Goal: Information Seeking & Learning: Check status

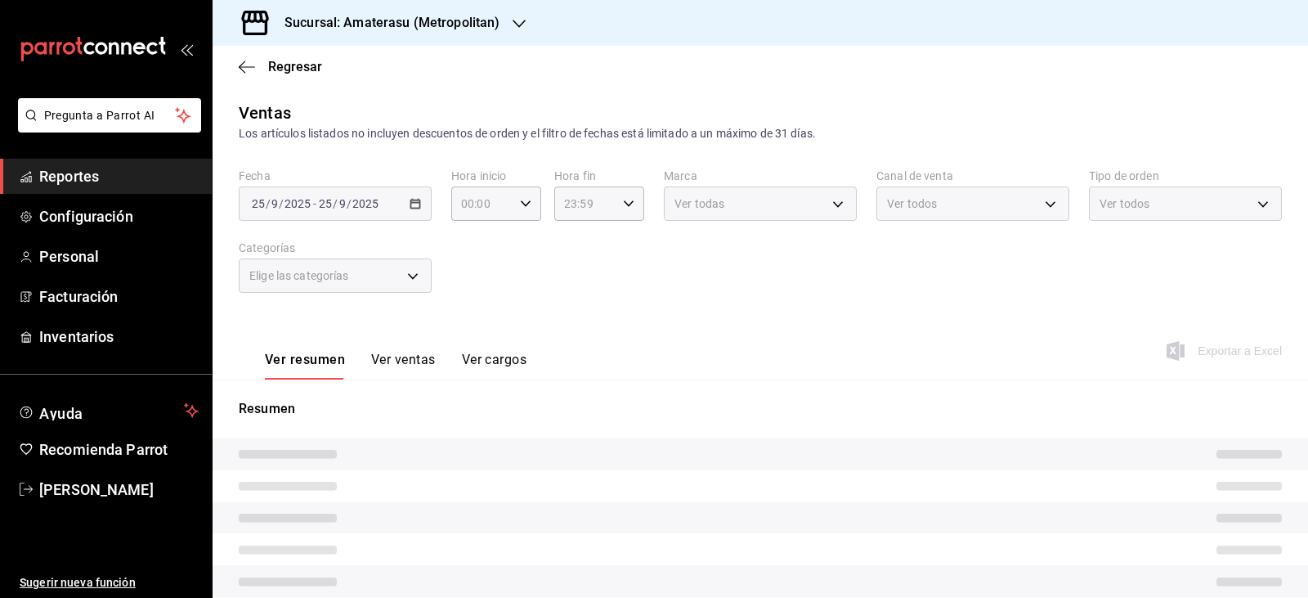
type input "05:00"
type input "e4cd7fcb-d45b-43ae-a99f-ad4ccfcd9032"
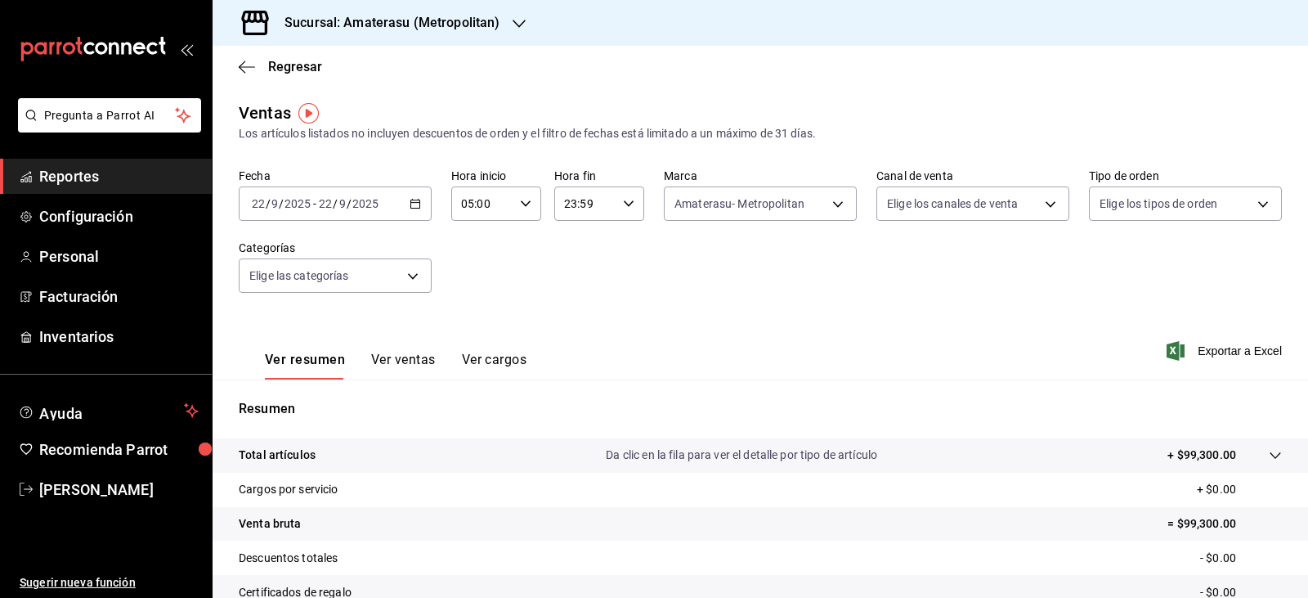
click at [410, 216] on div "2025-09-22 22 / 9 / 2025 - 2025-09-22 22 / 9 / 2025" at bounding box center [335, 203] width 193 height 34
click at [319, 262] on li "Hoy" at bounding box center [315, 253] width 153 height 37
click at [647, 281] on div "Fecha 2025-09-25 25 / 9 / 2025 - 2025-09-25 25 / 9 / 2025 Hora inicio 05:00 Hor…" at bounding box center [760, 240] width 1043 height 144
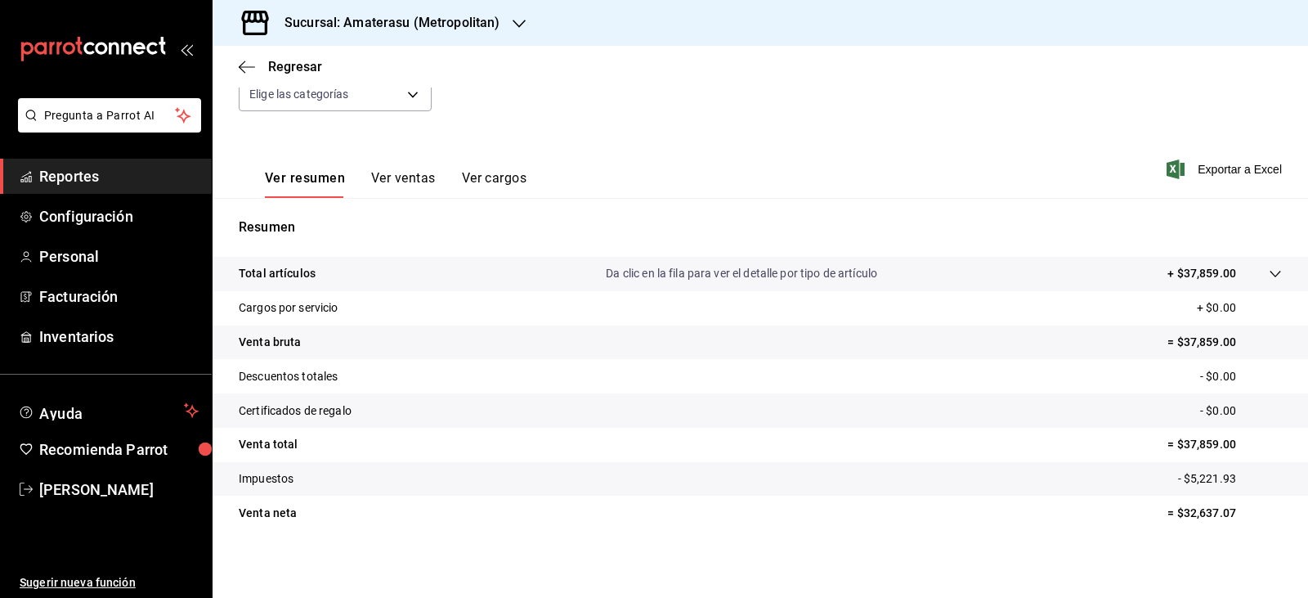
scroll to position [186, 0]
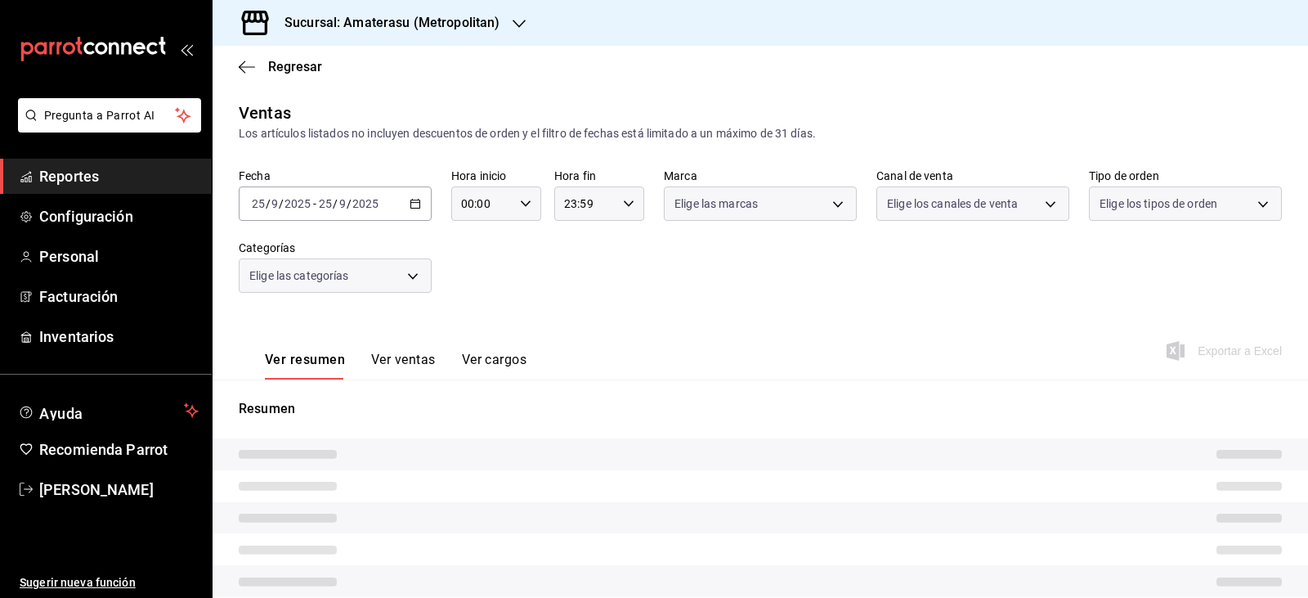
type input "05:00"
type input "f3afaab8-8c3d-4e49-a299-af9bdf6027b2"
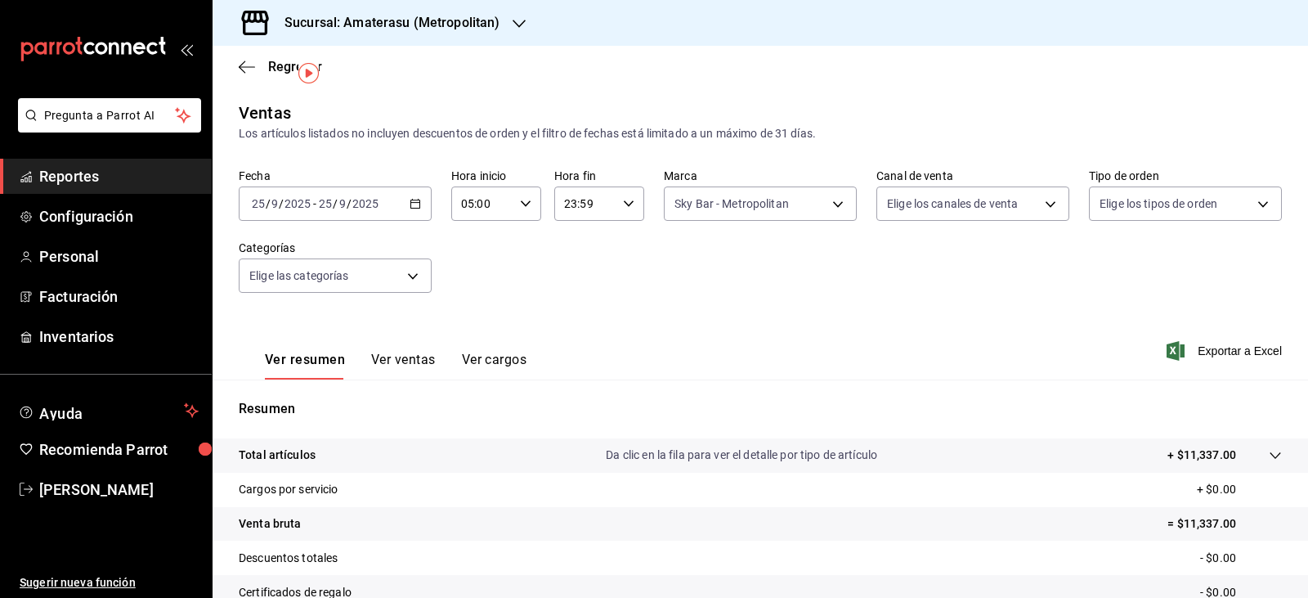
scroll to position [186, 0]
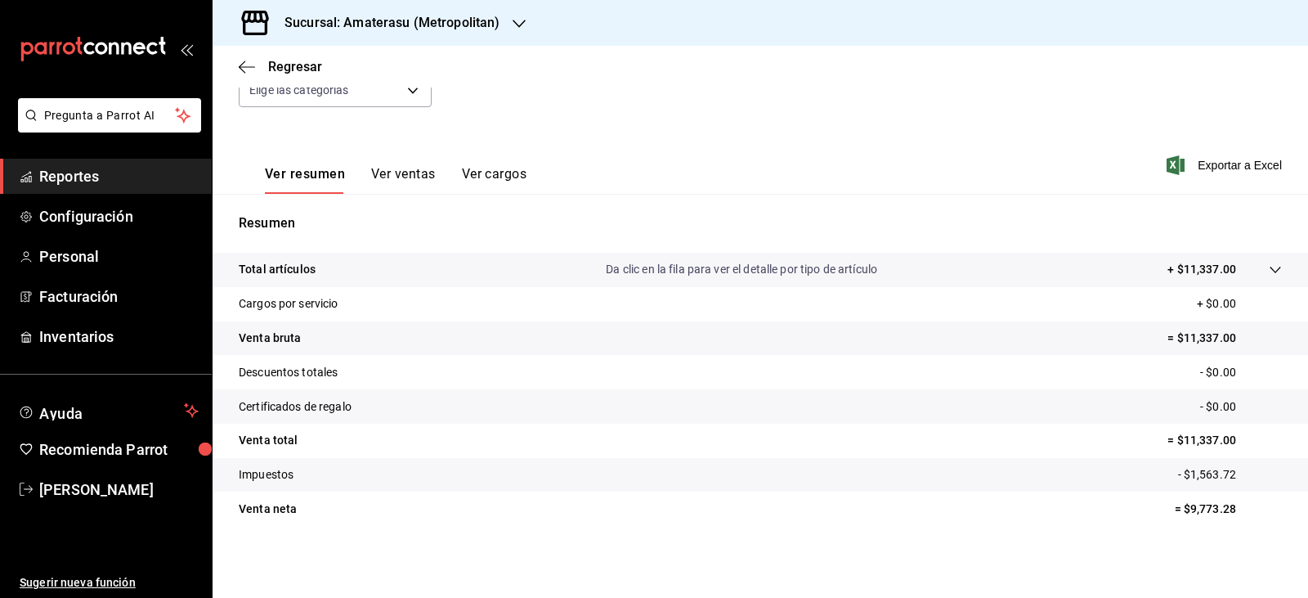
click at [647, 486] on tr "Impuestos - $1,563.72" at bounding box center [760, 475] width 1095 height 34
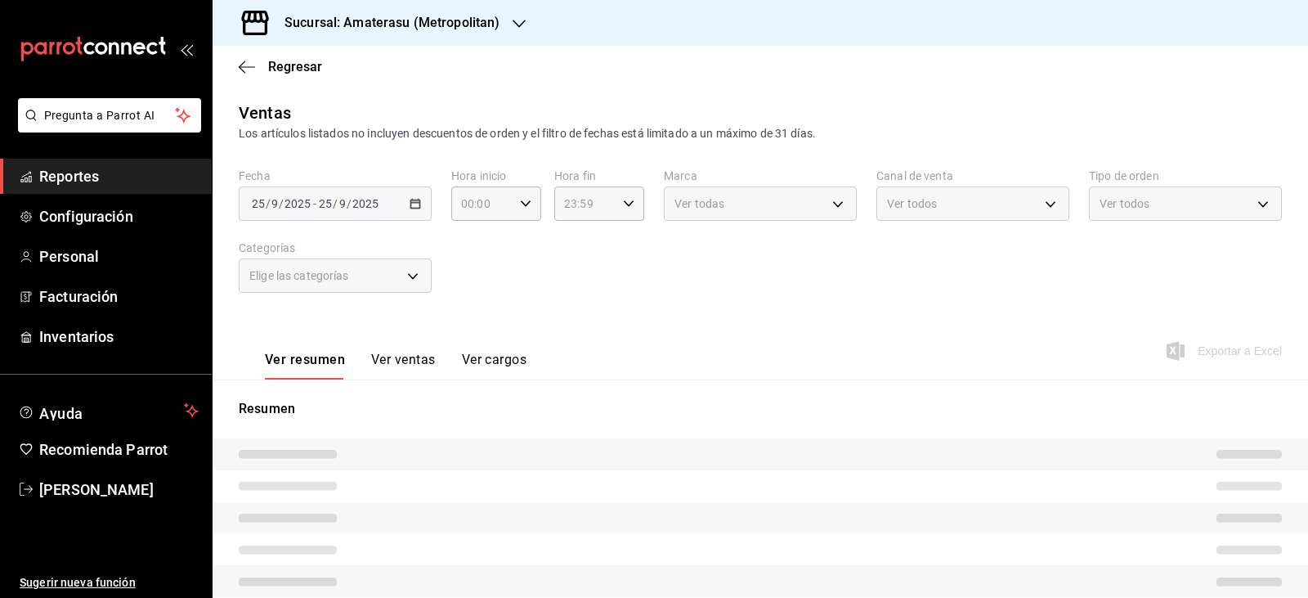
type input "05:00"
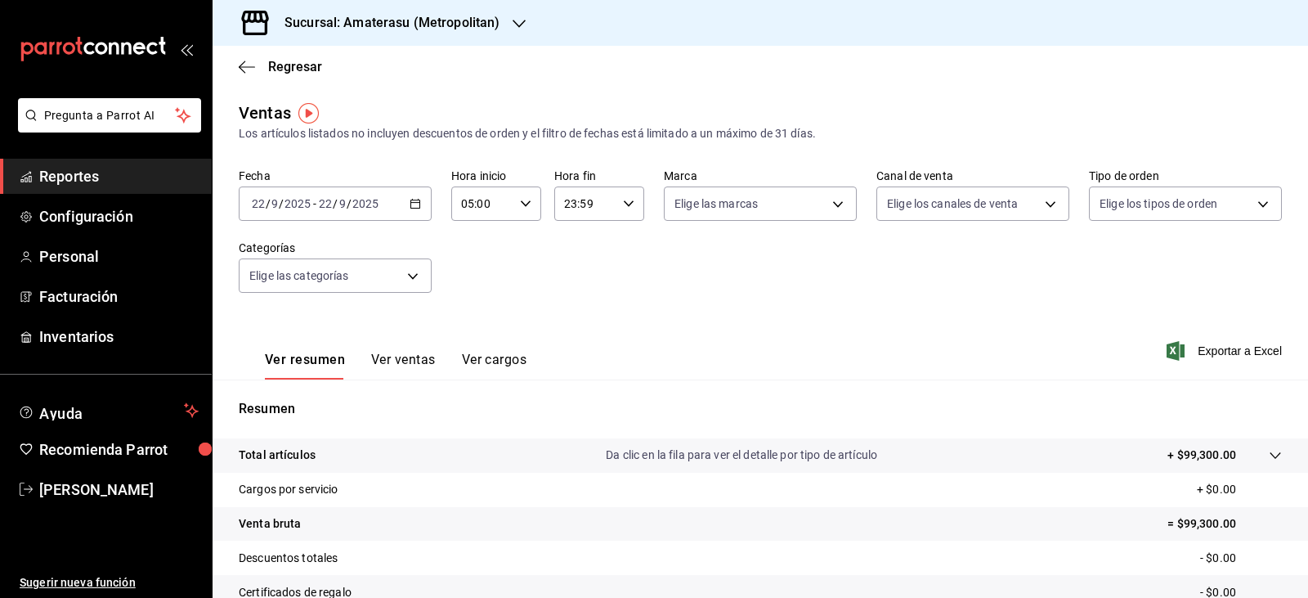
click at [415, 198] on icon "button" at bounding box center [415, 203] width 11 height 11
click at [320, 255] on span "Hoy" at bounding box center [316, 252] width 127 height 17
click at [572, 298] on div "Fecha 2025-09-25 25 / 9 / 2025 - 2025-09-25 25 / 9 / 2025 Hora inicio 05:00 Hor…" at bounding box center [760, 240] width 1043 height 144
click at [841, 215] on body "Pregunta a Parrot AI Reportes Configuración Personal Facturación Inventarios Ay…" at bounding box center [654, 299] width 1308 height 598
click at [674, 316] on input "checkbox" at bounding box center [676, 322] width 15 height 15
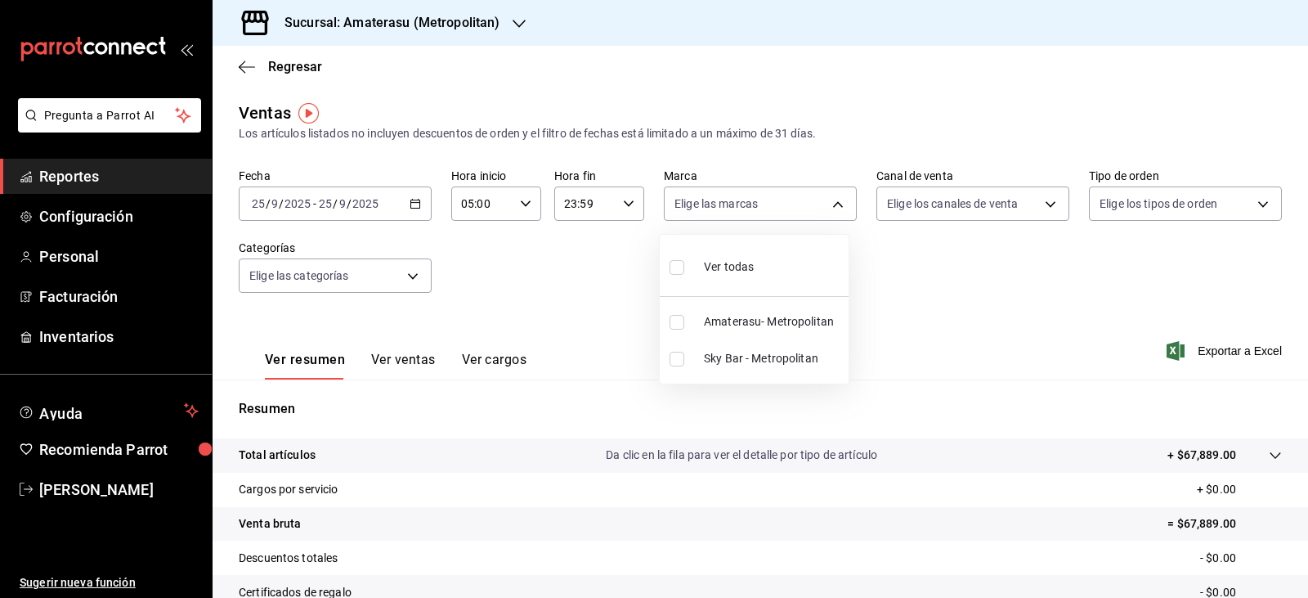
checkbox input "true"
type input "e4cd7fcb-d45b-43ae-a99f-ad4ccfcd9032"
click at [1111, 469] on div at bounding box center [654, 299] width 1308 height 598
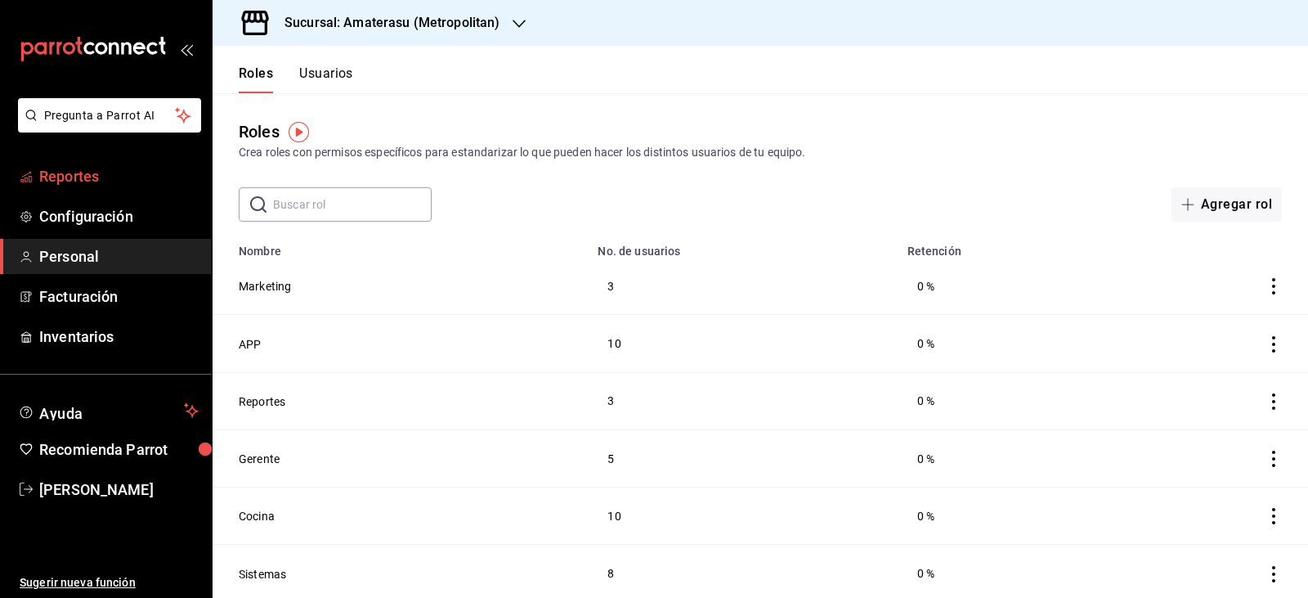
click at [151, 166] on span "Reportes" at bounding box center [118, 176] width 159 height 22
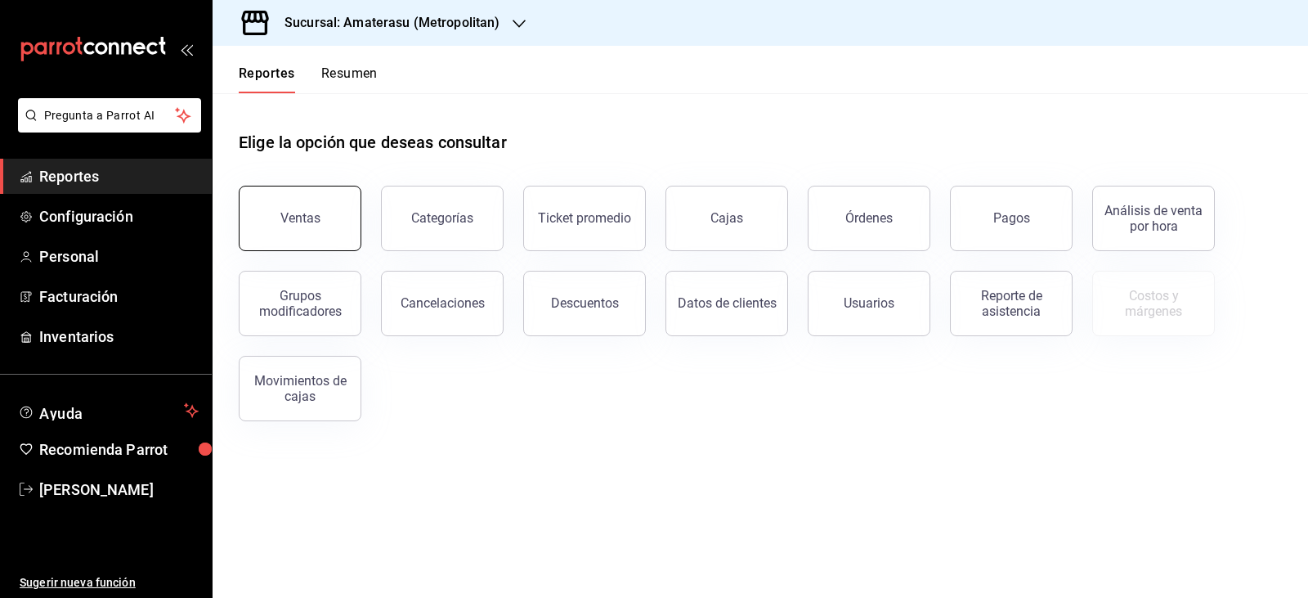
click at [345, 209] on button "Ventas" at bounding box center [300, 218] width 123 height 65
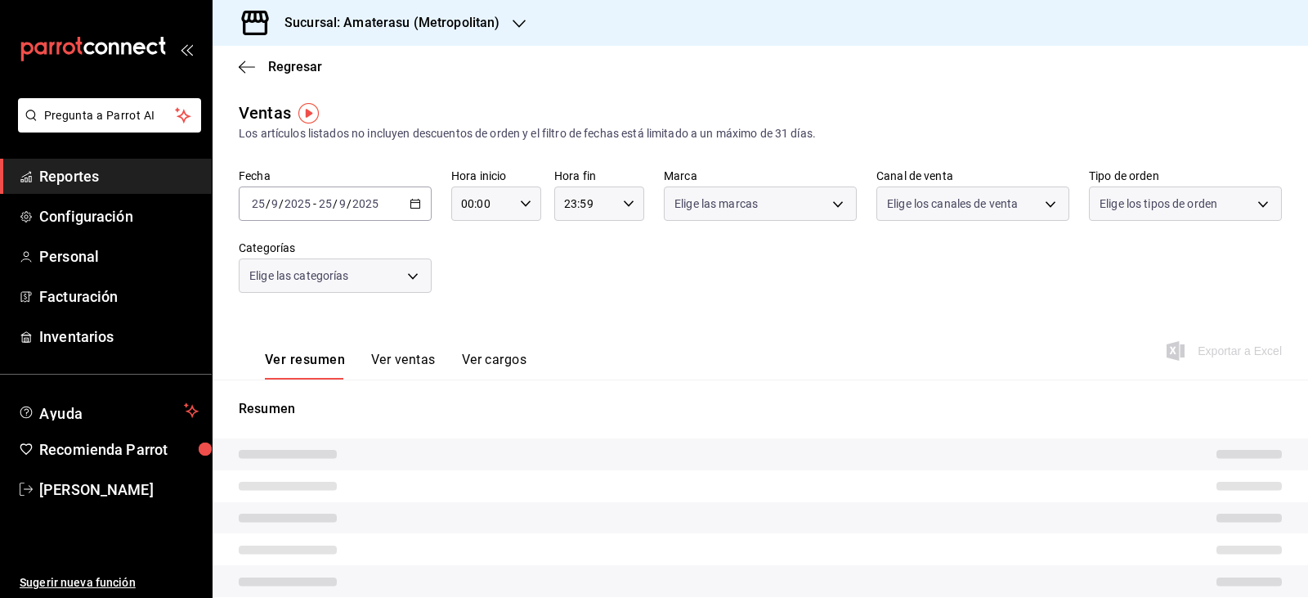
type input "05:00"
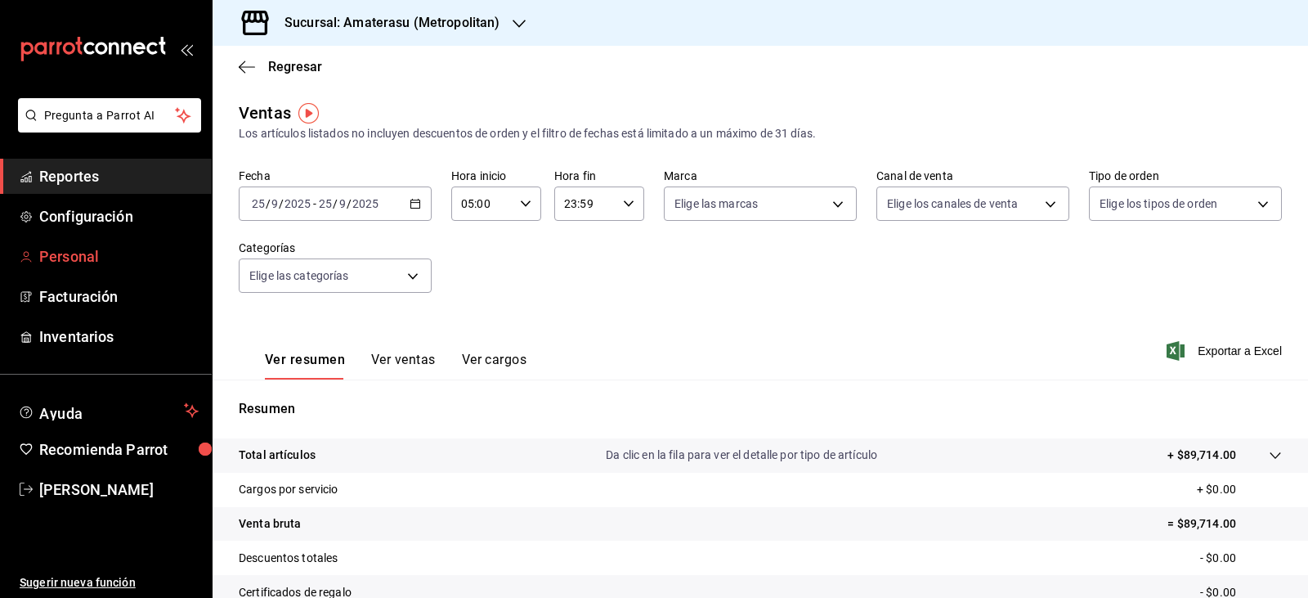
click at [166, 257] on span "Personal" at bounding box center [118, 256] width 159 height 22
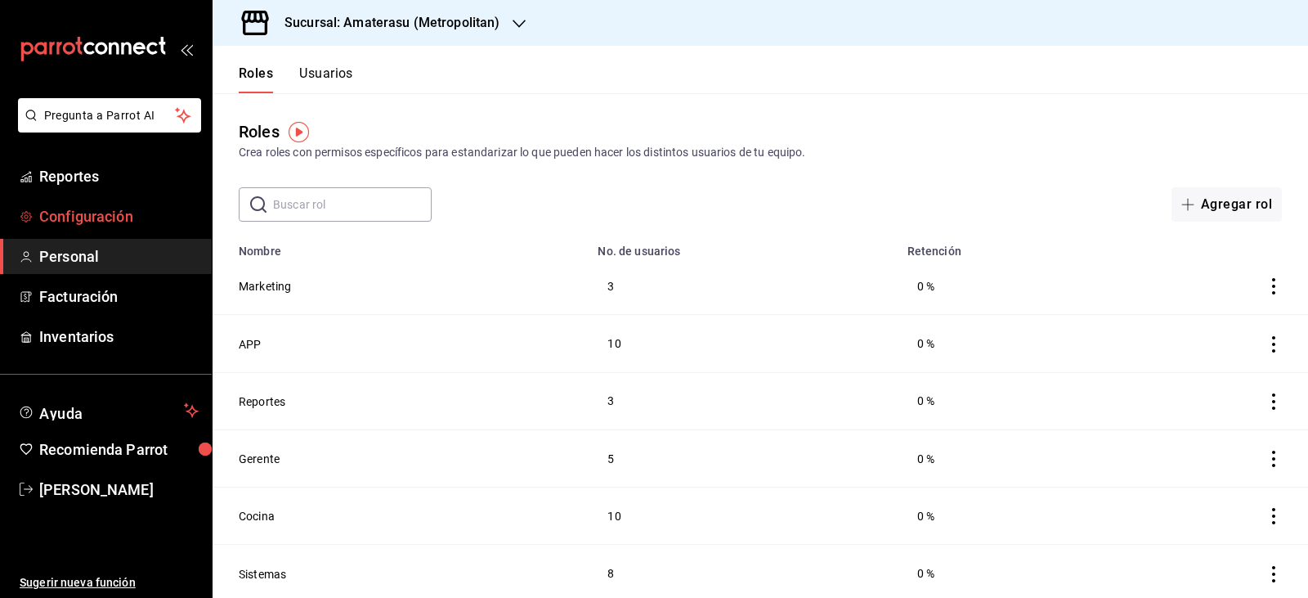
click at [149, 214] on span "Configuración" at bounding box center [118, 216] width 159 height 22
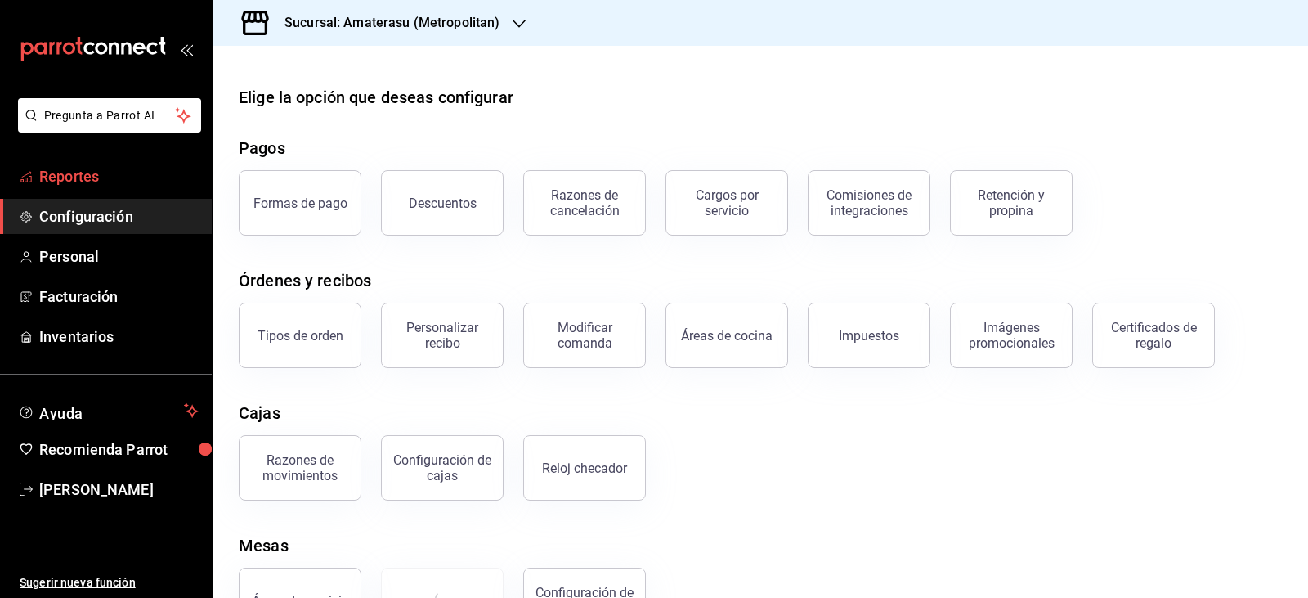
click at [154, 168] on span "Reportes" at bounding box center [118, 176] width 159 height 22
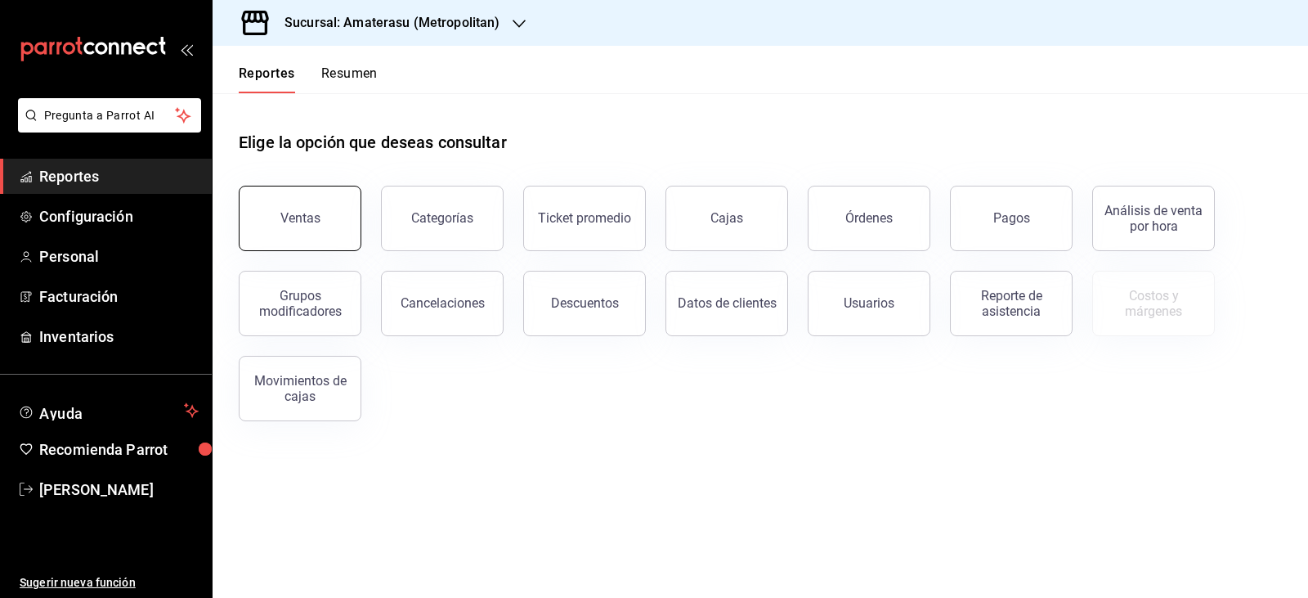
click at [281, 212] on div "Ventas" at bounding box center [300, 218] width 40 height 16
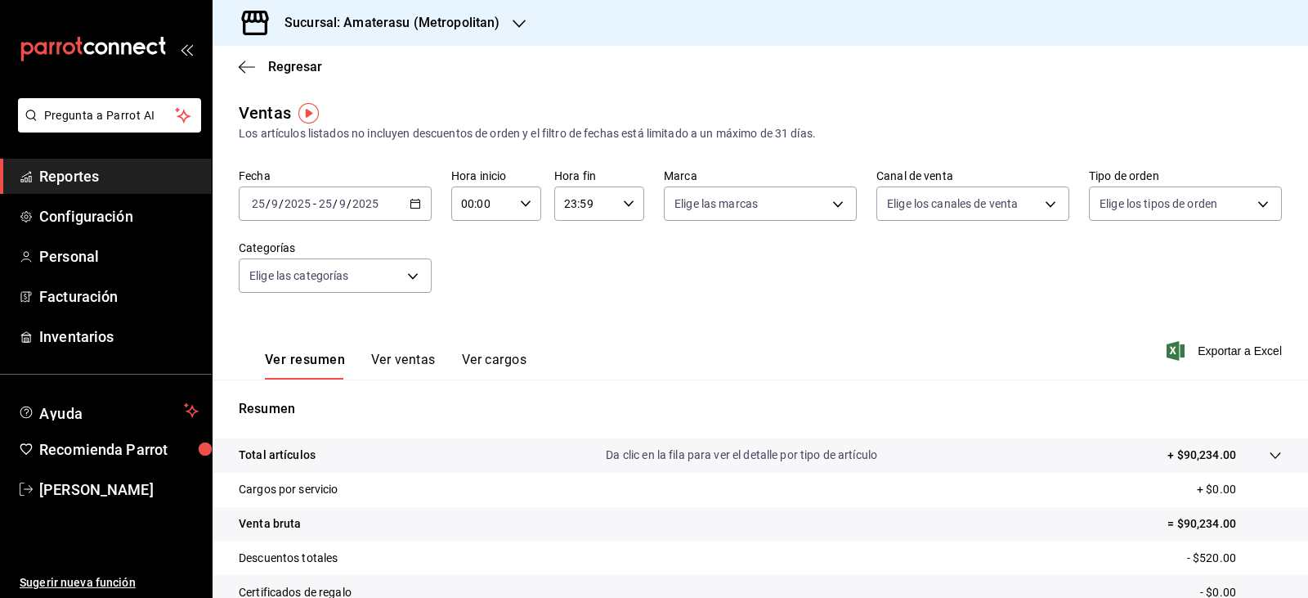
click at [530, 207] on div "00:00 Hora inicio" at bounding box center [496, 203] width 90 height 34
click at [472, 286] on button "05" at bounding box center [471, 278] width 38 height 33
type input "05:00"
click at [603, 266] on div at bounding box center [654, 299] width 1308 height 598
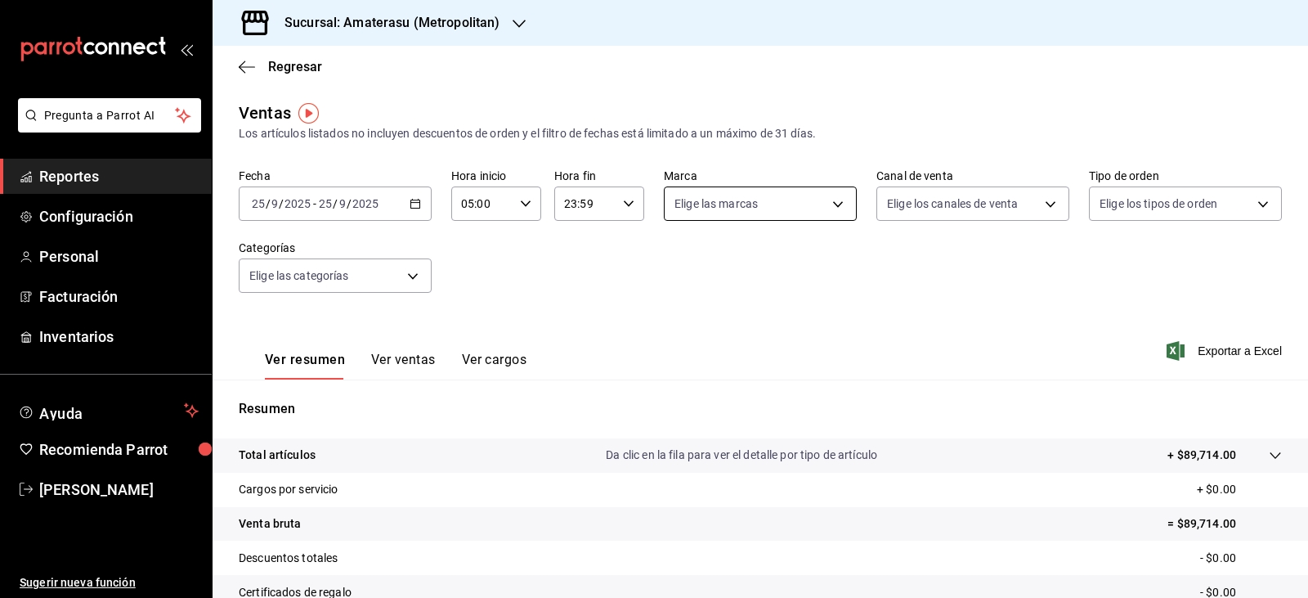
click at [695, 214] on body "Pregunta a Parrot AI Reportes Configuración Personal Facturación Inventarios Ay…" at bounding box center [654, 299] width 1308 height 598
click at [684, 361] on label at bounding box center [679, 358] width 21 height 15
click at [684, 361] on input "checkbox" at bounding box center [676, 358] width 15 height 15
checkbox input "false"
click at [675, 362] on input "checkbox" at bounding box center [676, 358] width 15 height 15
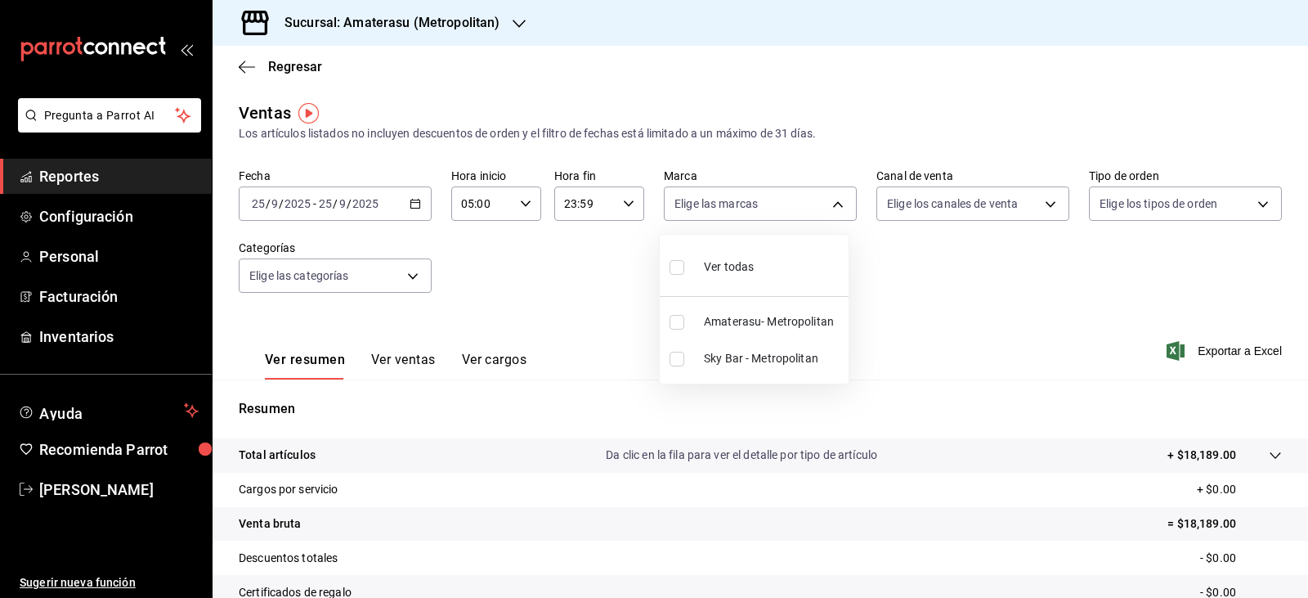
checkbox input "true"
type input "f3afaab8-8c3d-4e49-a299-af9bdf6027b2"
click at [585, 324] on div at bounding box center [654, 299] width 1308 height 598
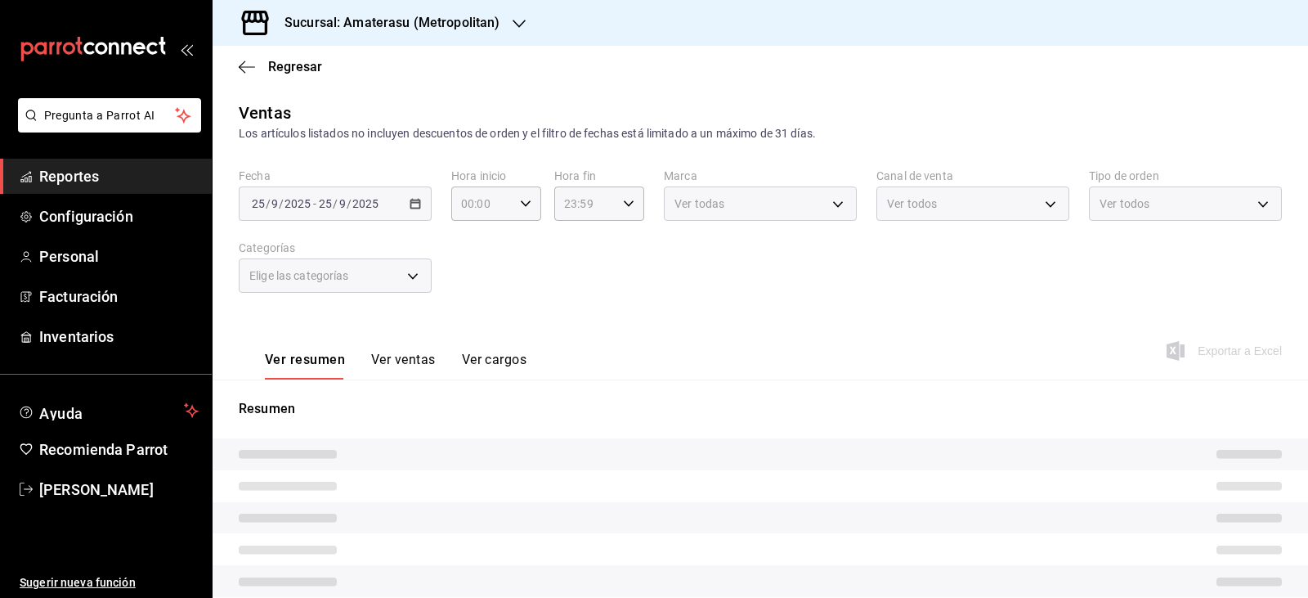
type input "05:00"
type input "e4cd7fcb-d45b-43ae-a99f-ad4ccfcd9032"
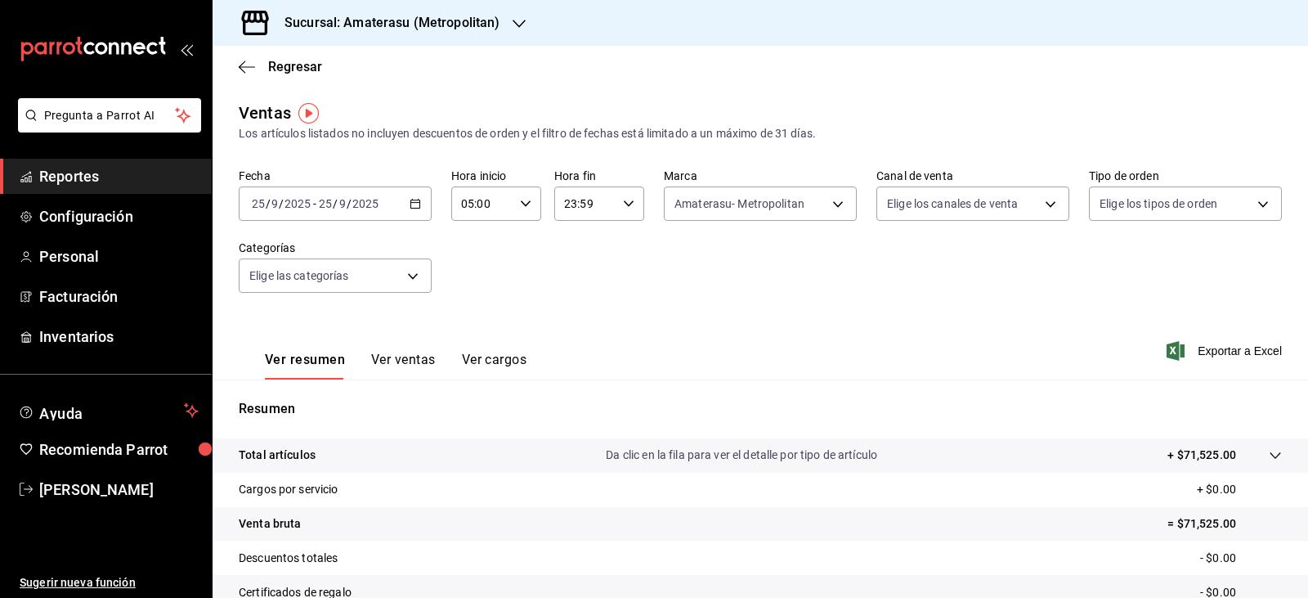
click at [761, 290] on div "Fecha [DATE] [DATE] - [DATE] [DATE] Hora inicio 05:00 Hora inicio Hora fin 23:5…" at bounding box center [760, 240] width 1043 height 144
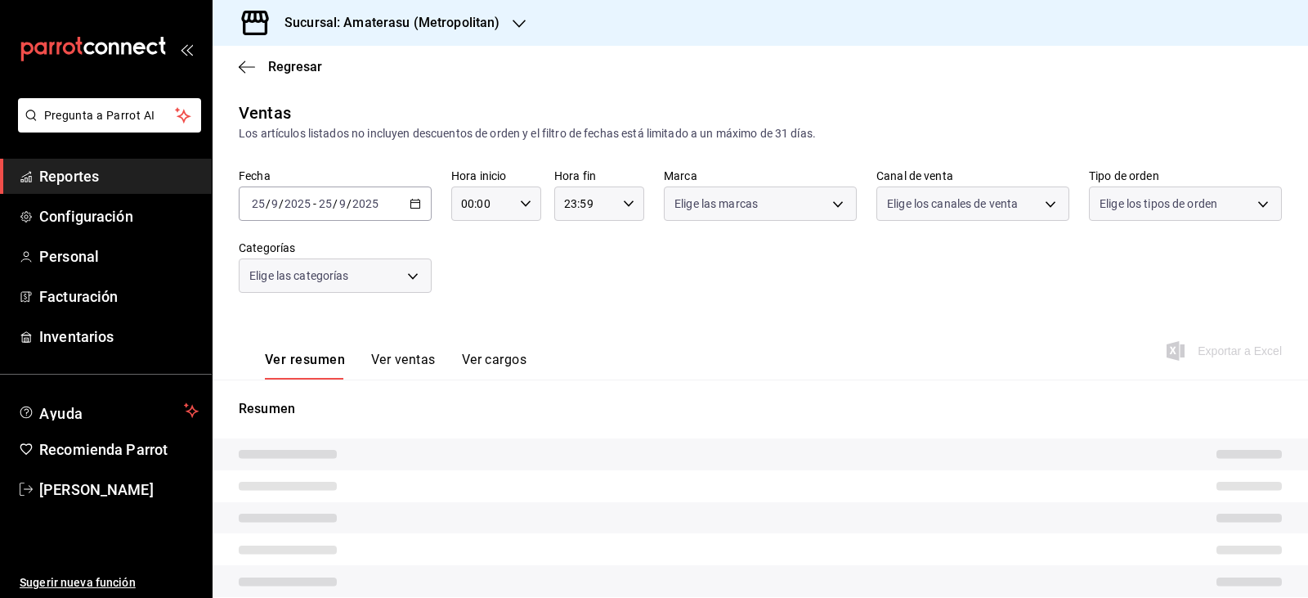
type input "05:00"
type input "e4cd7fcb-d45b-43ae-a99f-ad4ccfcd9032"
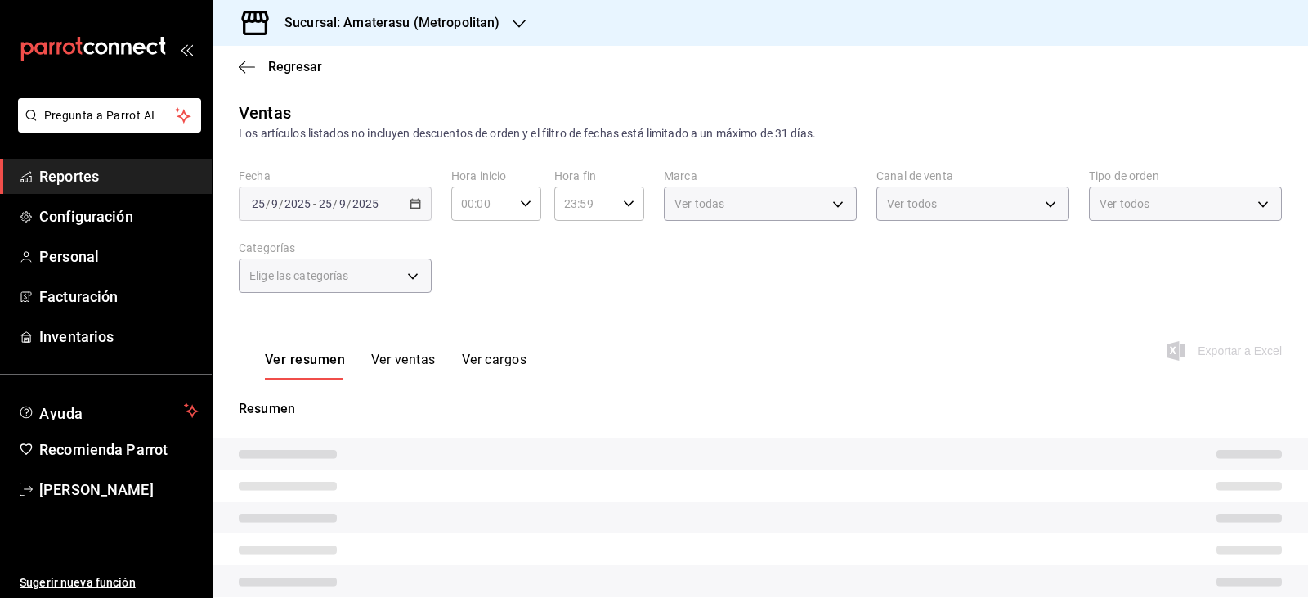
type input "05:00"
type input "f3afaab8-8c3d-4e49-a299-af9bdf6027b2"
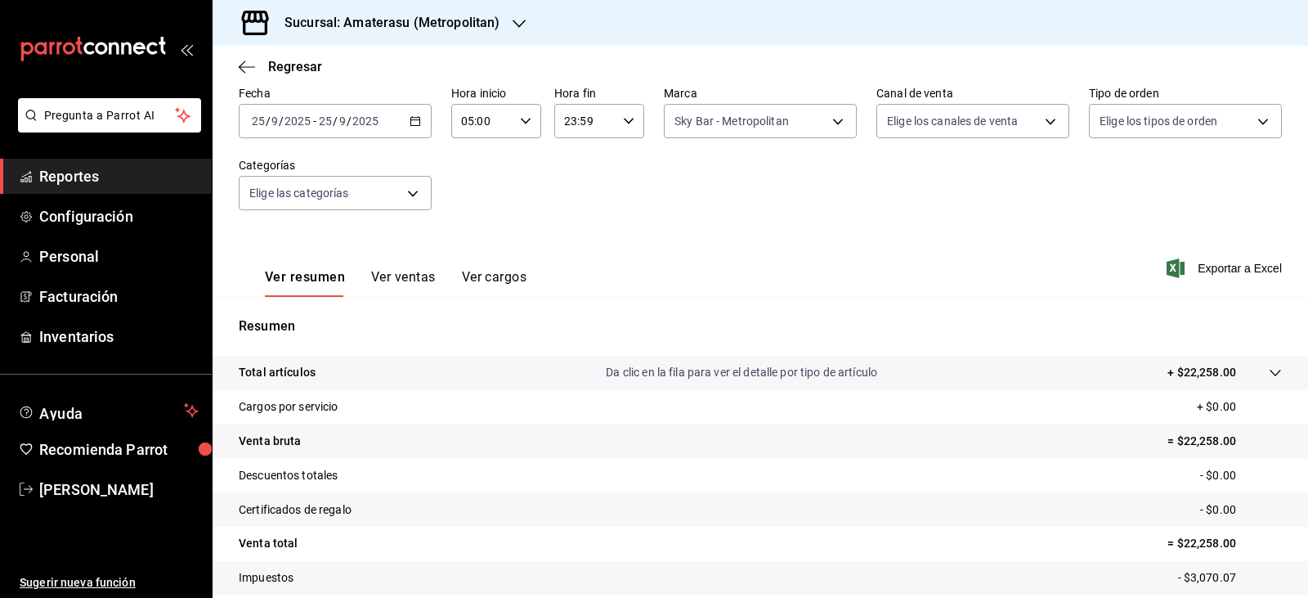
scroll to position [163, 0]
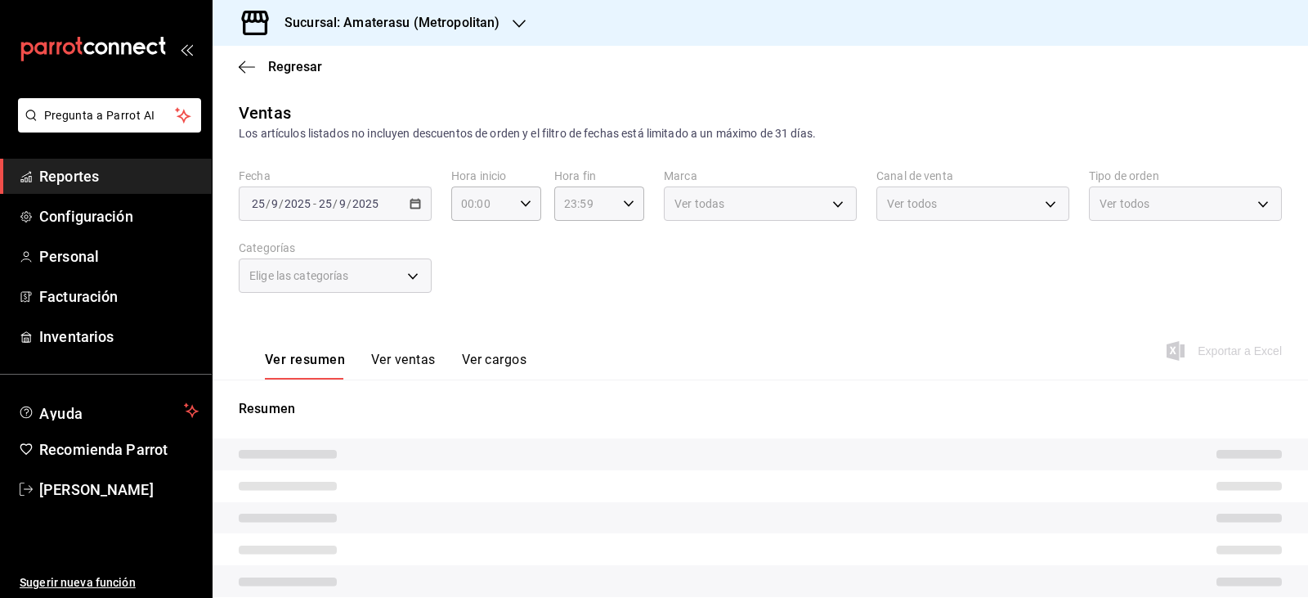
type input "05:00"
type input "f3afaab8-8c3d-4e49-a299-af9bdf6027b2"
type input "05:00"
type input "f3afaab8-8c3d-4e49-a299-af9bdf6027b2"
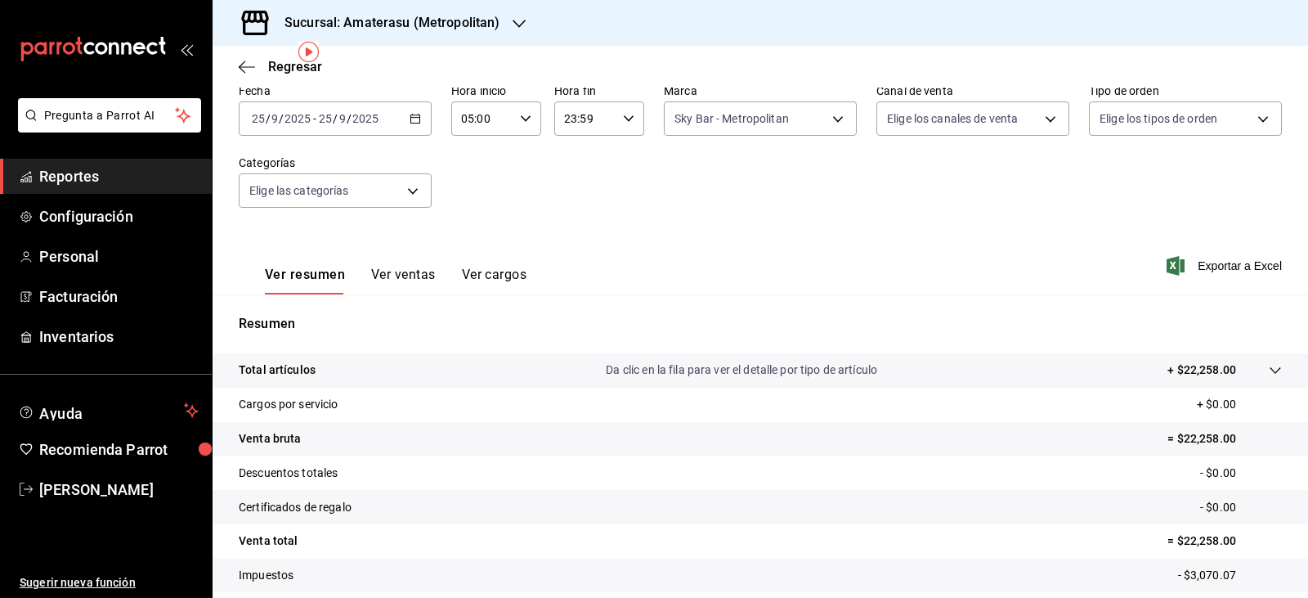
scroll to position [186, 0]
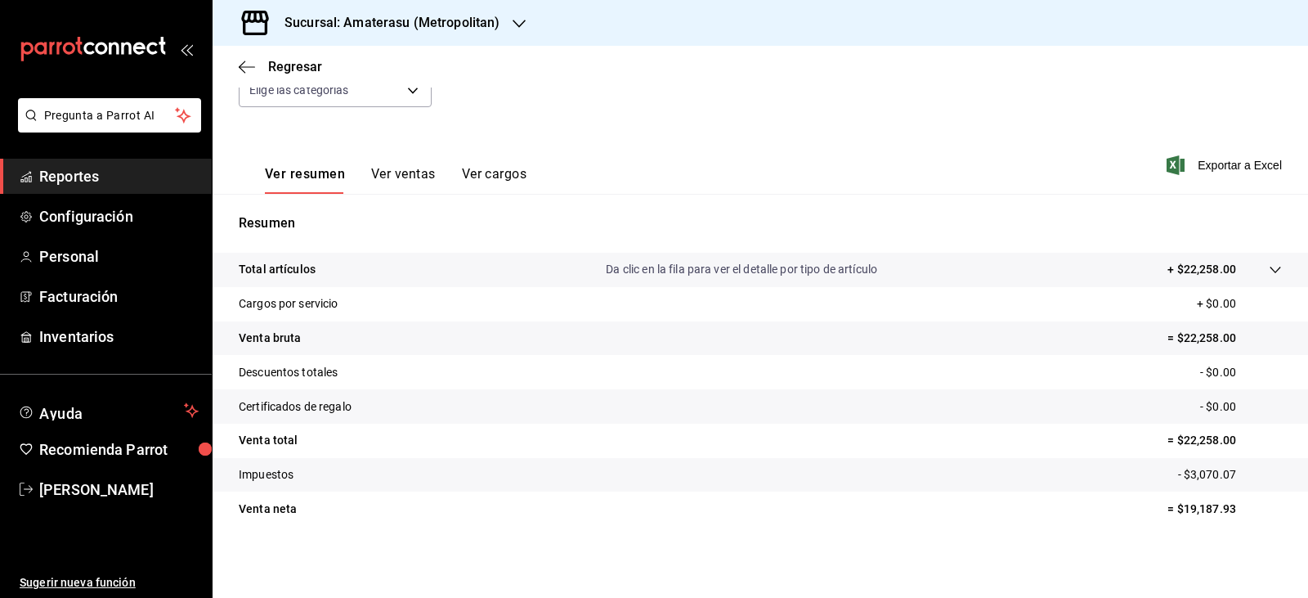
click at [876, 507] on tr "Venta neta = $19,187.93" at bounding box center [760, 508] width 1095 height 34
click at [629, 490] on tr "Impuestos - $3,070.07" at bounding box center [760, 475] width 1095 height 34
click at [1020, 267] on div "Total artículos Da clic en la fila para ver el detalle por tipo de artículo + $…" at bounding box center [737, 269] width 997 height 17
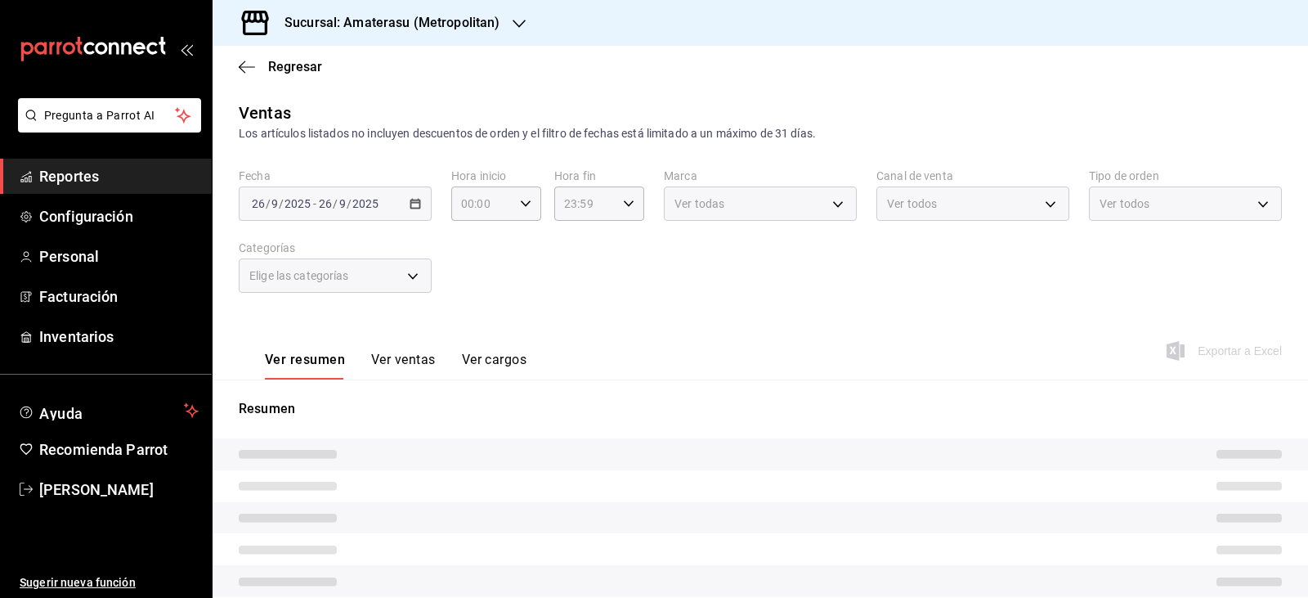
type input "05:00"
type input "e4cd7fcb-d45b-43ae-a99f-ad4ccfcd9032"
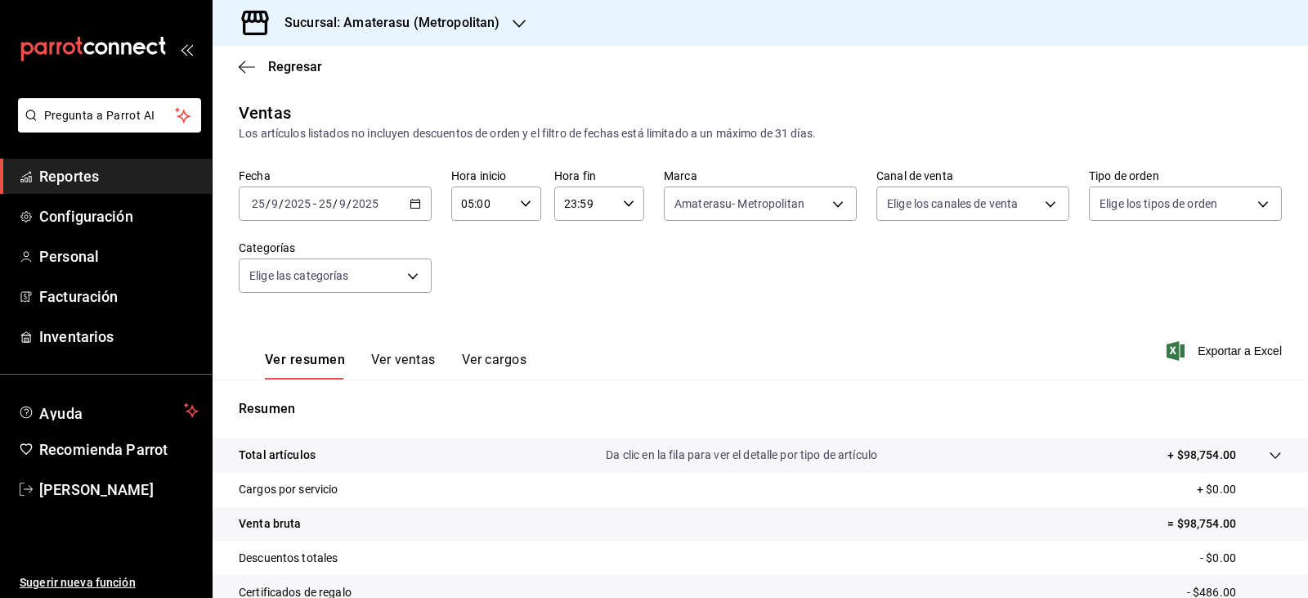
click at [580, 286] on div "Fecha 2025-09-25 25 / 9 / 2025 - 2025-09-25 25 / 9 / 2025 Hora inicio 05:00 Hor…" at bounding box center [760, 240] width 1043 height 144
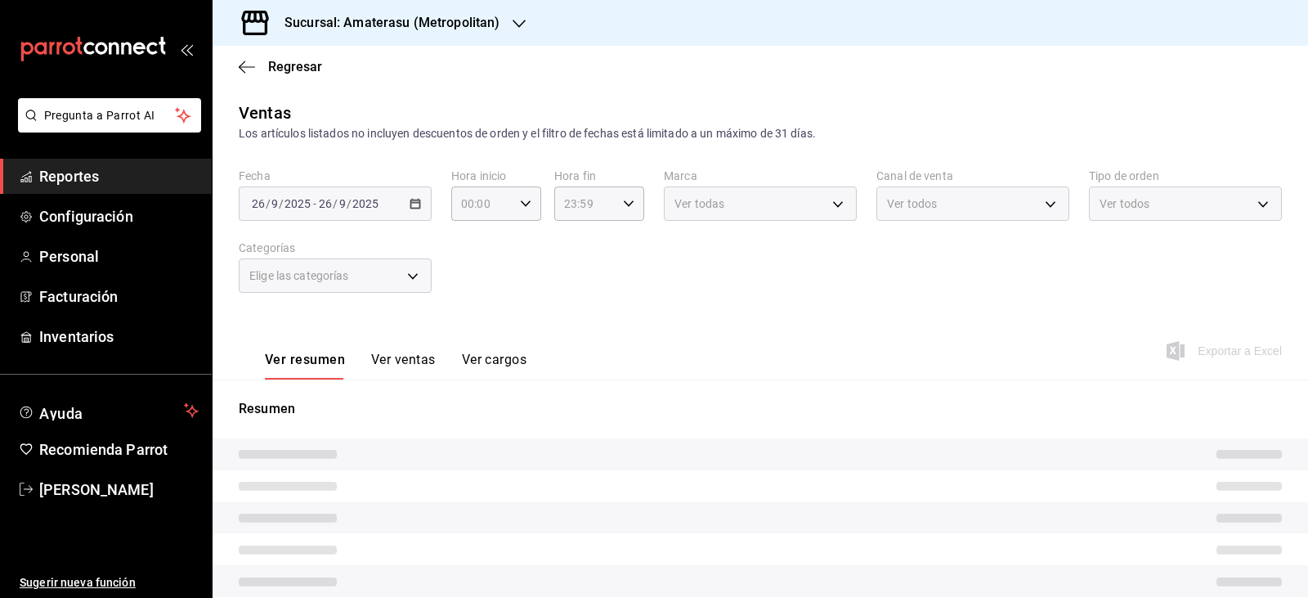
type input "05:00"
type input "f3afaab8-8c3d-4e49-a299-af9bdf6027b2"
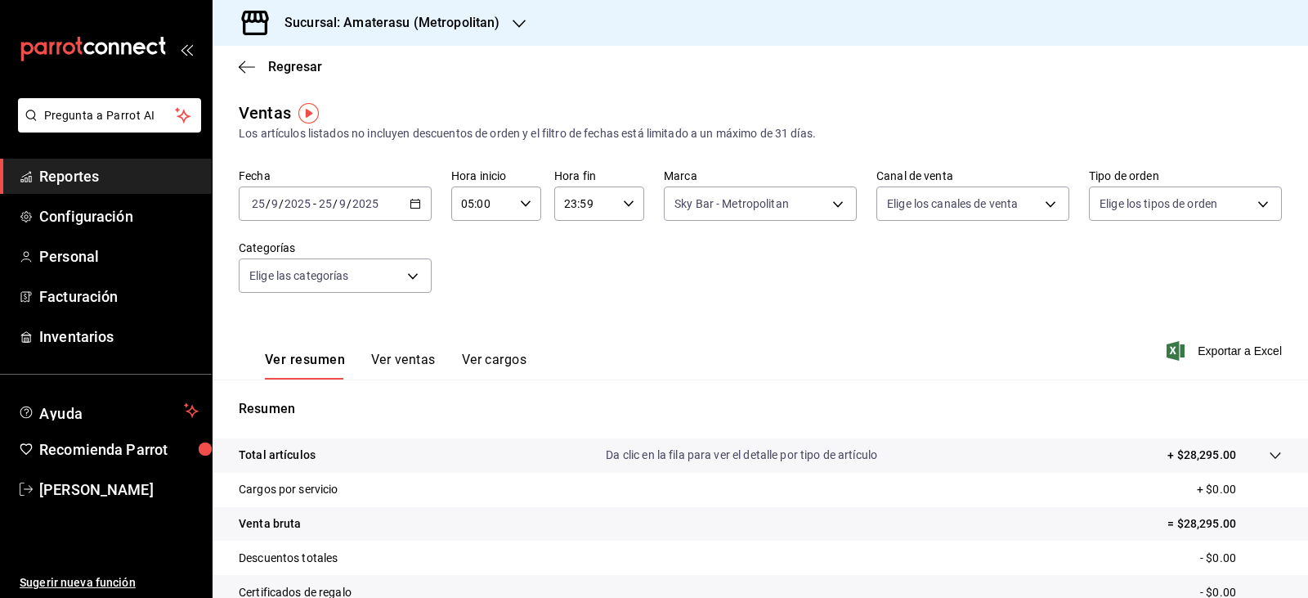
click at [403, 208] on div "2025-09-25 25 / 9 / 2025 - 2025-09-25 25 / 9 / 2025" at bounding box center [335, 203] width 193 height 34
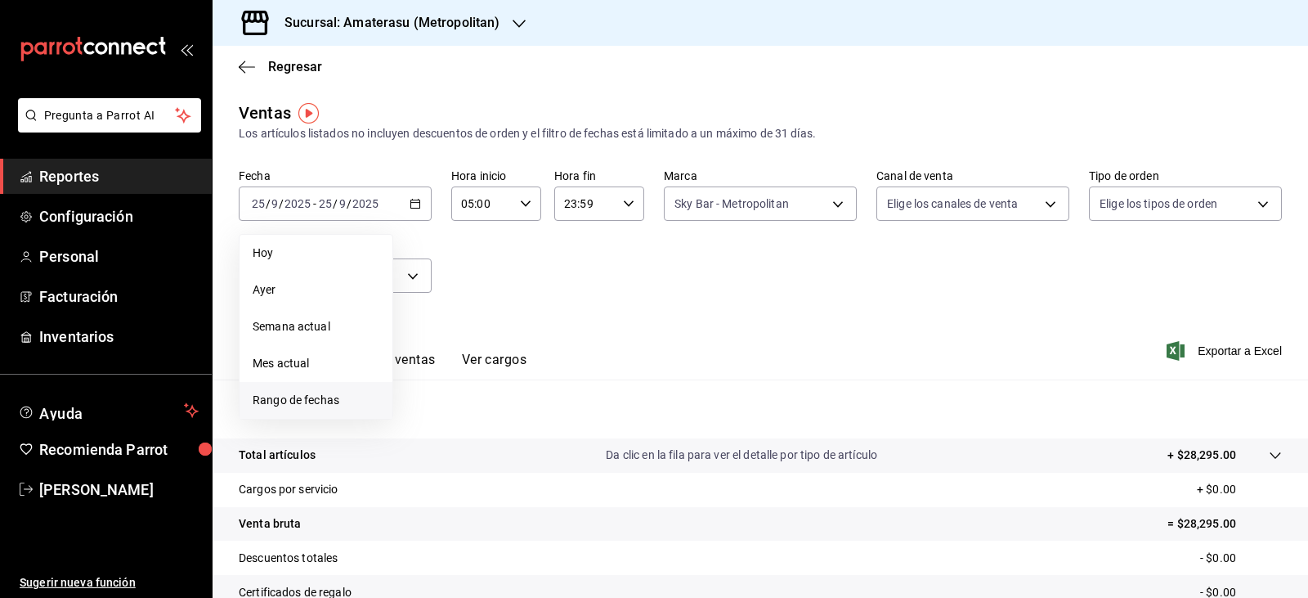
click at [335, 389] on li "Rango de fechas" at bounding box center [315, 400] width 153 height 37
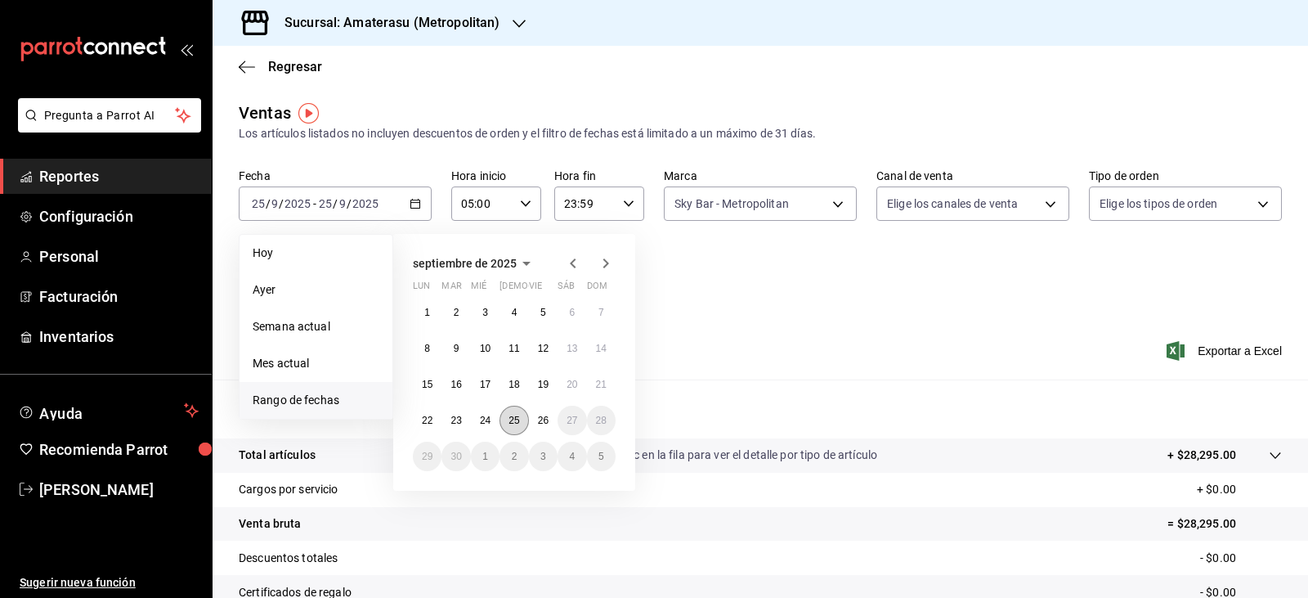
click at [518, 426] on button "25" at bounding box center [513, 419] width 29 height 29
click at [550, 425] on button "26" at bounding box center [543, 419] width 29 height 29
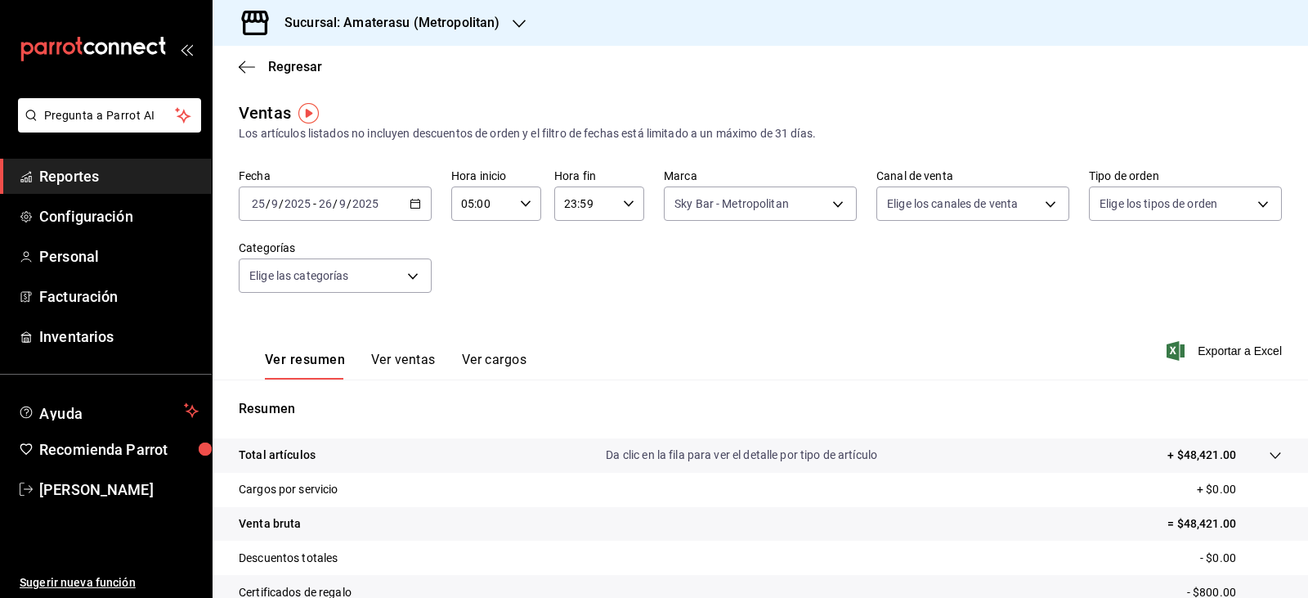
click at [635, 200] on div "23:59 Hora fin" at bounding box center [599, 203] width 90 height 34
click at [576, 320] on span "04" at bounding box center [572, 326] width 19 height 13
type input "04:59"
click at [710, 293] on div at bounding box center [654, 299] width 1308 height 598
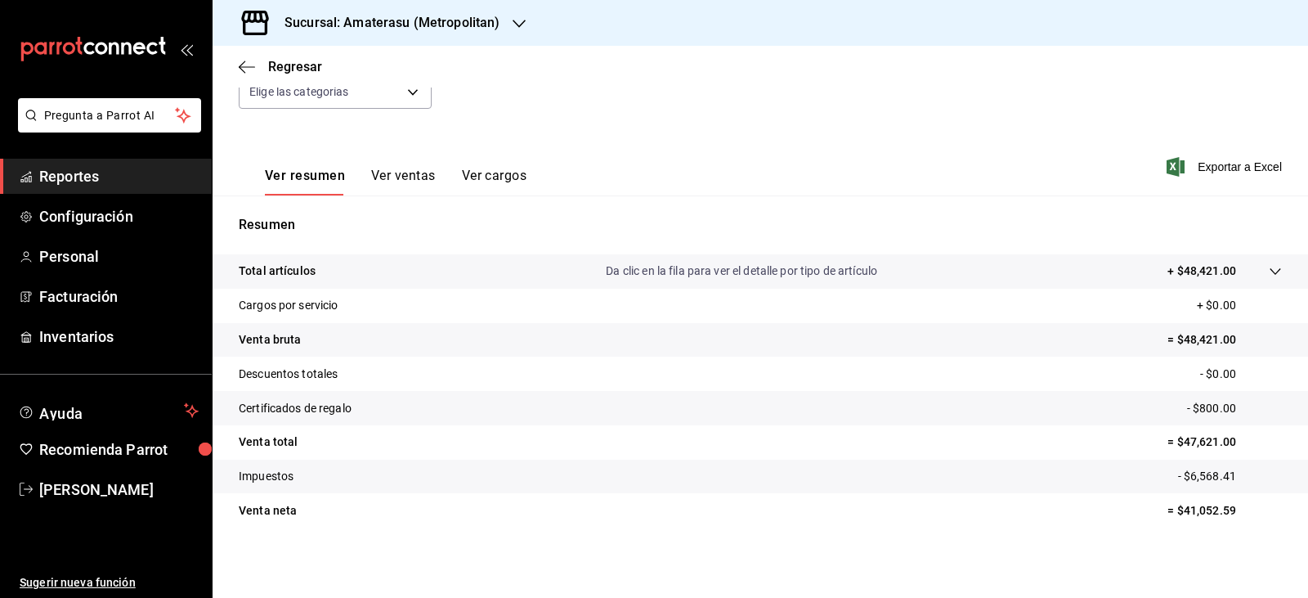
scroll to position [186, 0]
drag, startPoint x: 0, startPoint y: 138, endPoint x: 31, endPoint y: 125, distance: 33.7
click at [31, 125] on div "Pregunta a Parrot AI Reportes Configuración Personal Facturación Inventarios Ay…" at bounding box center [106, 299] width 213 height 598
drag, startPoint x: 31, startPoint y: 125, endPoint x: 25, endPoint y: 96, distance: 29.2
click at [656, 96] on div "Fecha 2025-09-25 25 / 9 / 2025 - 2025-09-26 26 / 9 / 2025 Hora inicio 05:00 Hor…" at bounding box center [760, 55] width 1043 height 144
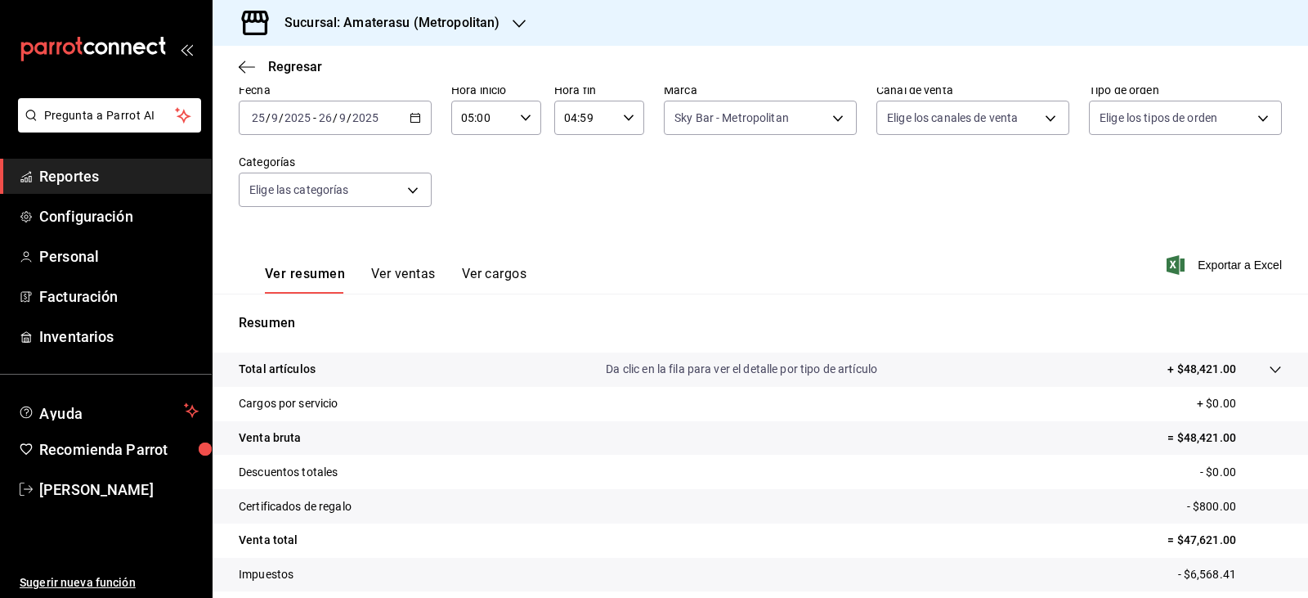
scroll to position [0, 0]
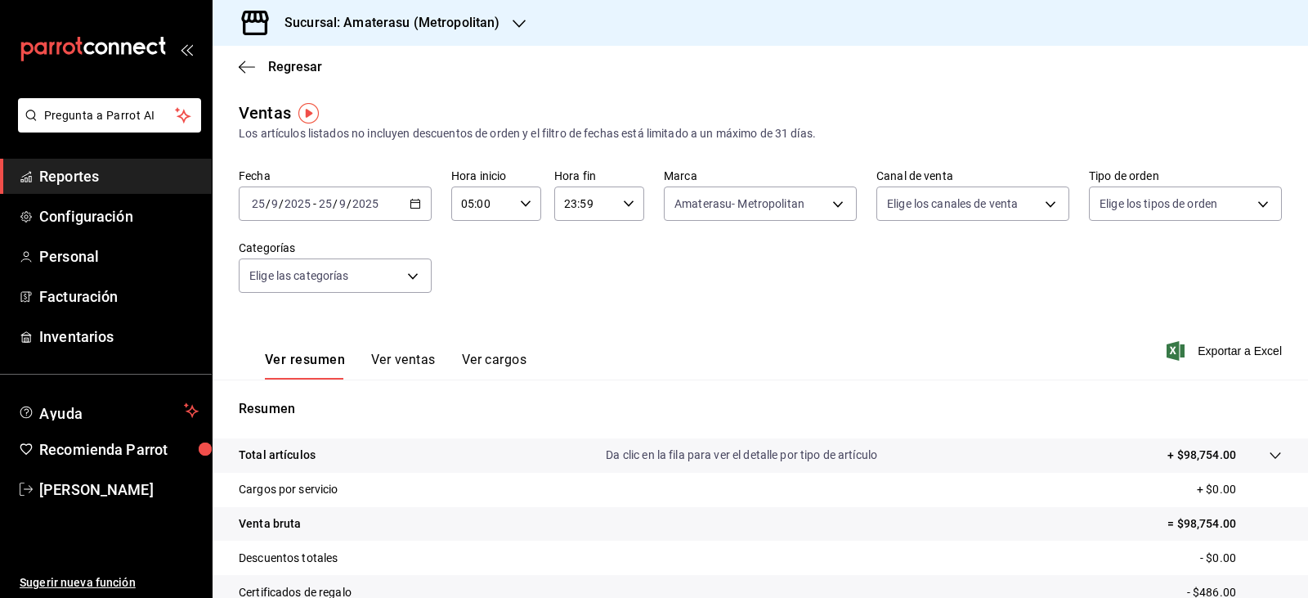
click at [422, 204] on div "[DATE] [DATE] - [DATE] [DATE]" at bounding box center [335, 203] width 193 height 34
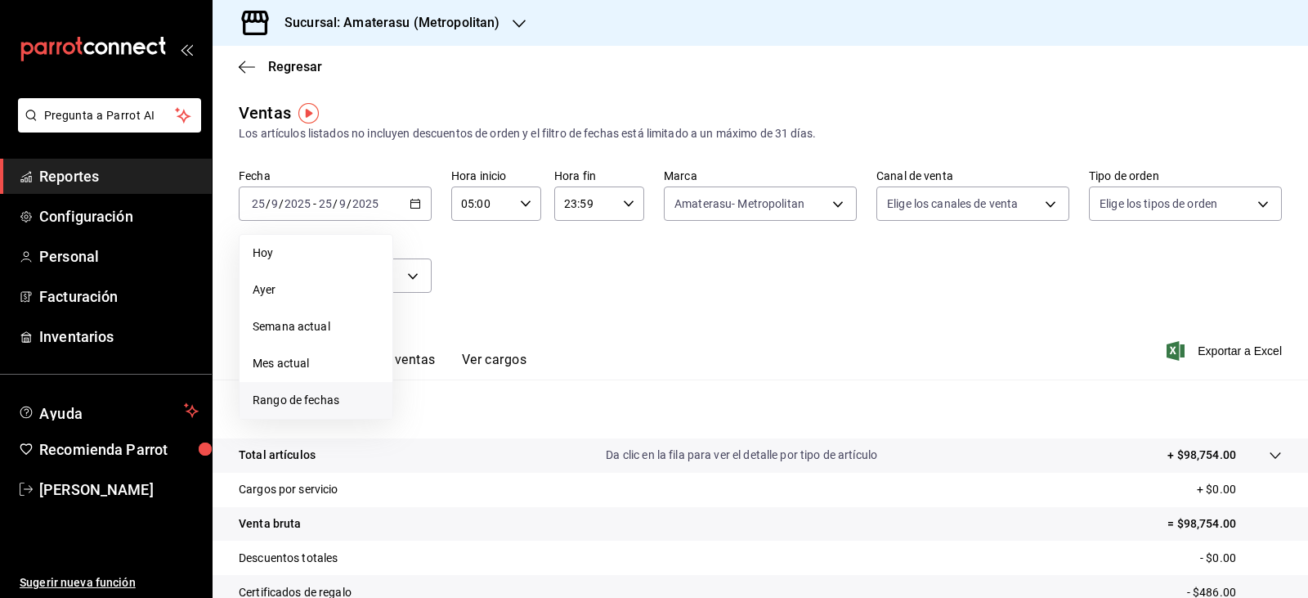
click at [347, 395] on span "Rango de fechas" at bounding box center [316, 400] width 127 height 17
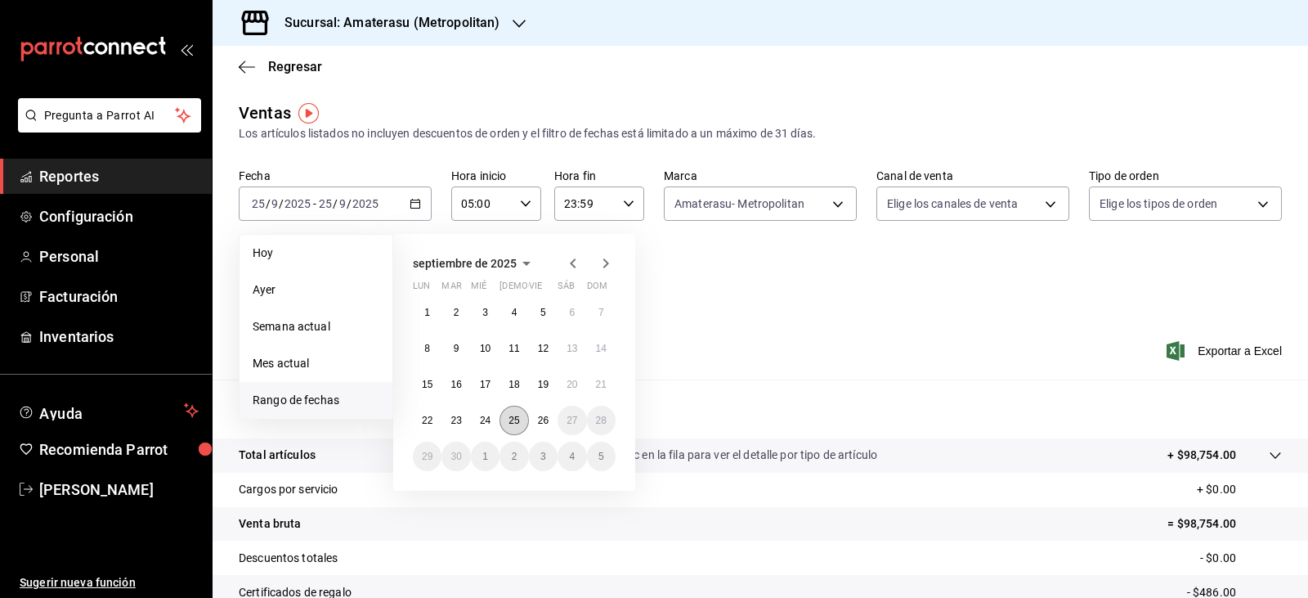
click at [517, 422] on abbr "25" at bounding box center [513, 419] width 11 height 11
click at [535, 420] on button "26" at bounding box center [543, 419] width 29 height 29
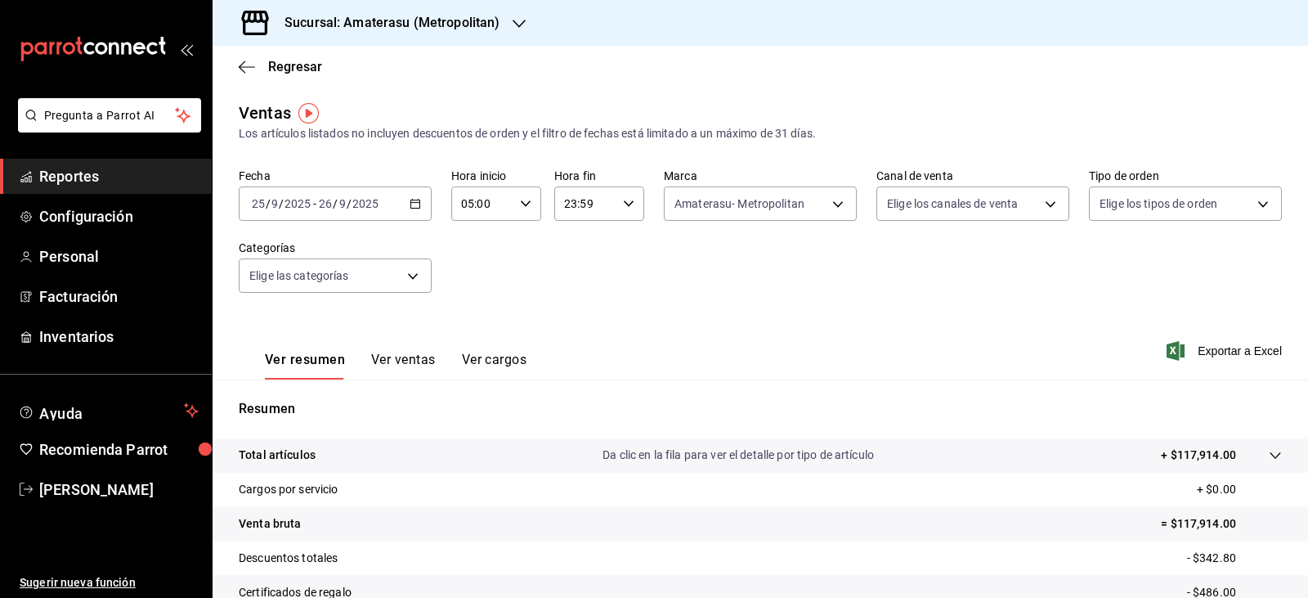
click at [624, 212] on div "23:59 Hora fin" at bounding box center [599, 203] width 90 height 34
click at [571, 326] on span "04" at bounding box center [572, 326] width 19 height 13
type input "04:59"
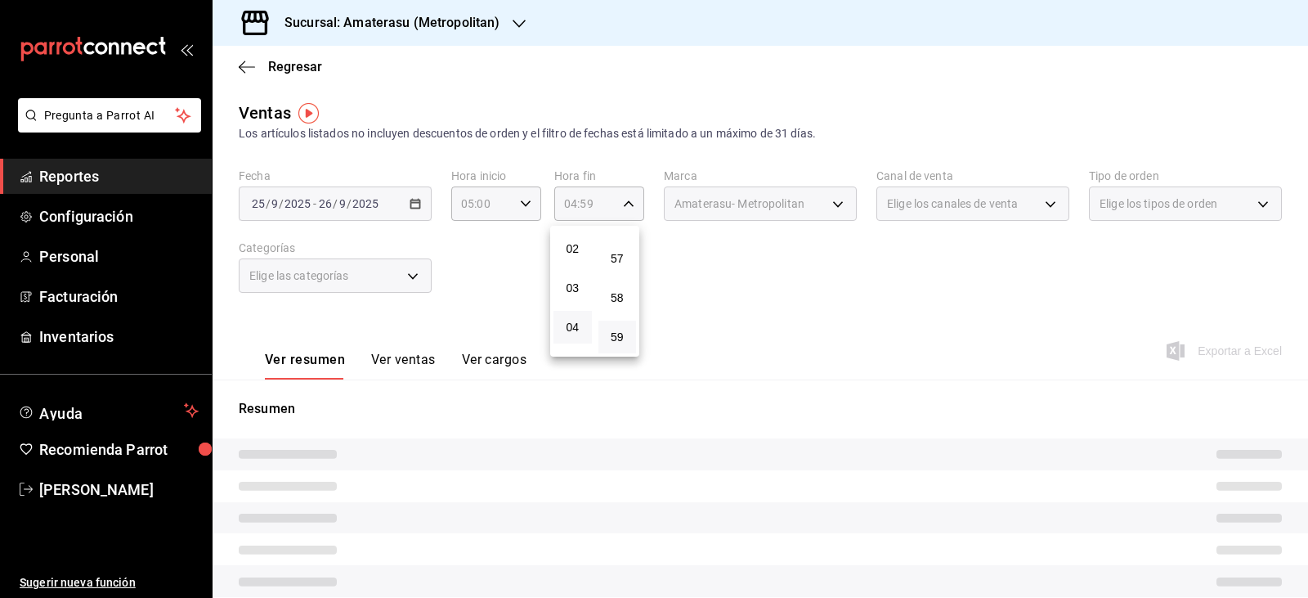
click at [872, 326] on div at bounding box center [654, 299] width 1308 height 598
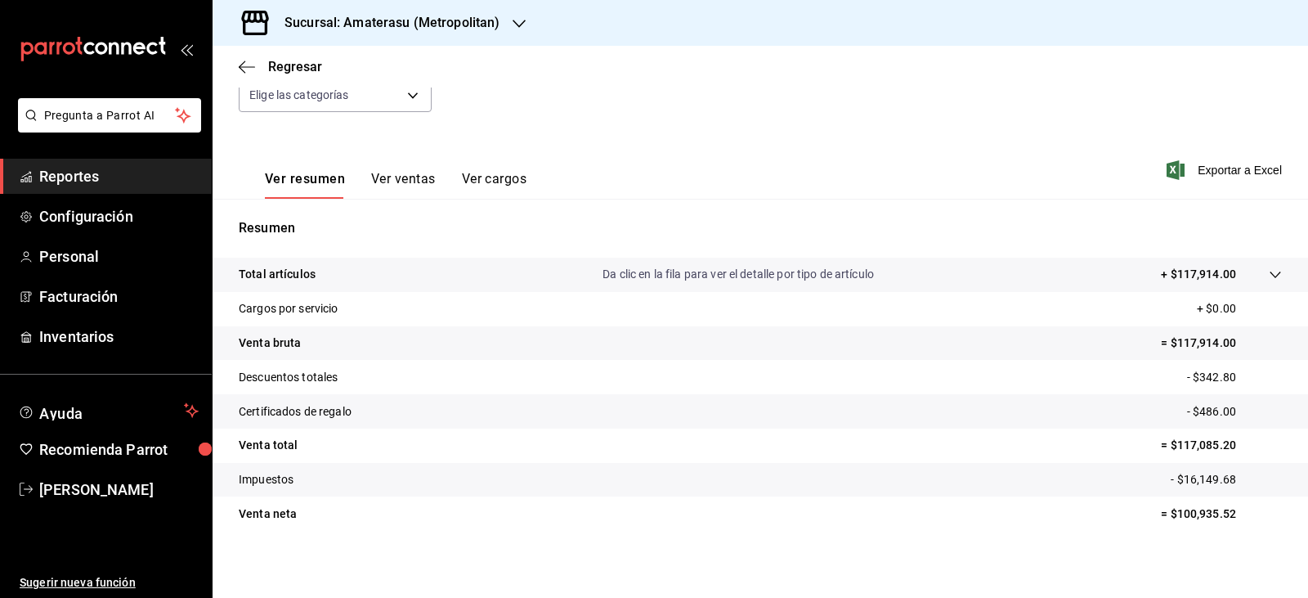
scroll to position [186, 0]
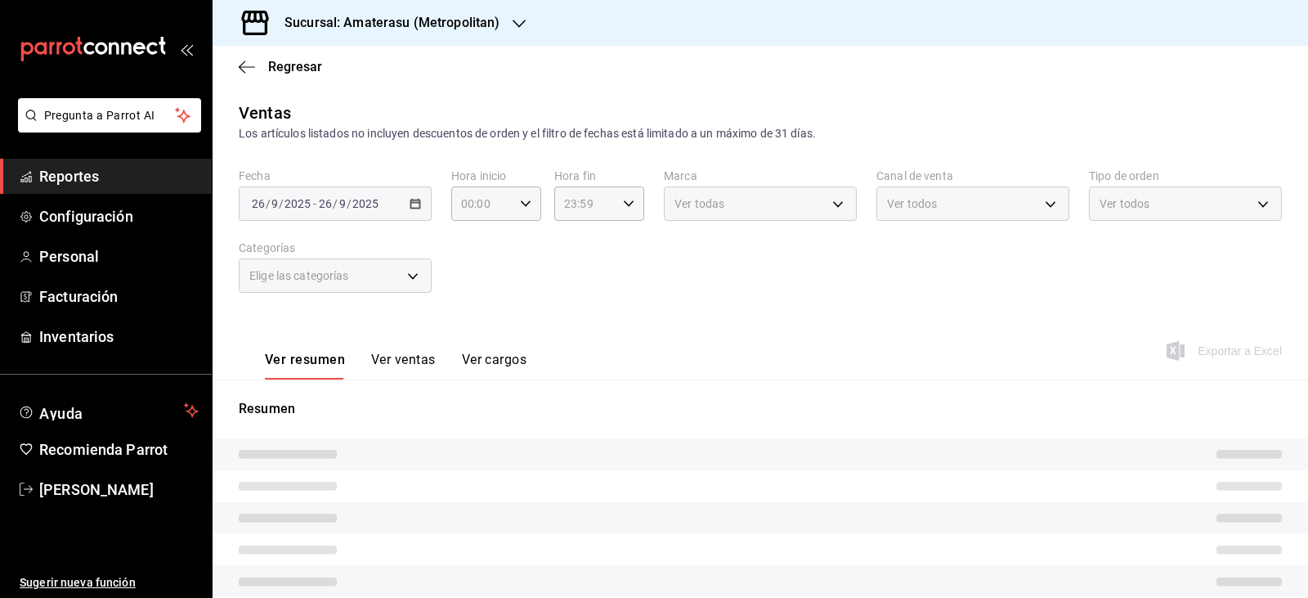
type input "05:00"
type input "04:59"
type input "e4cd7fcb-d45b-43ae-a99f-ad4ccfcd9032"
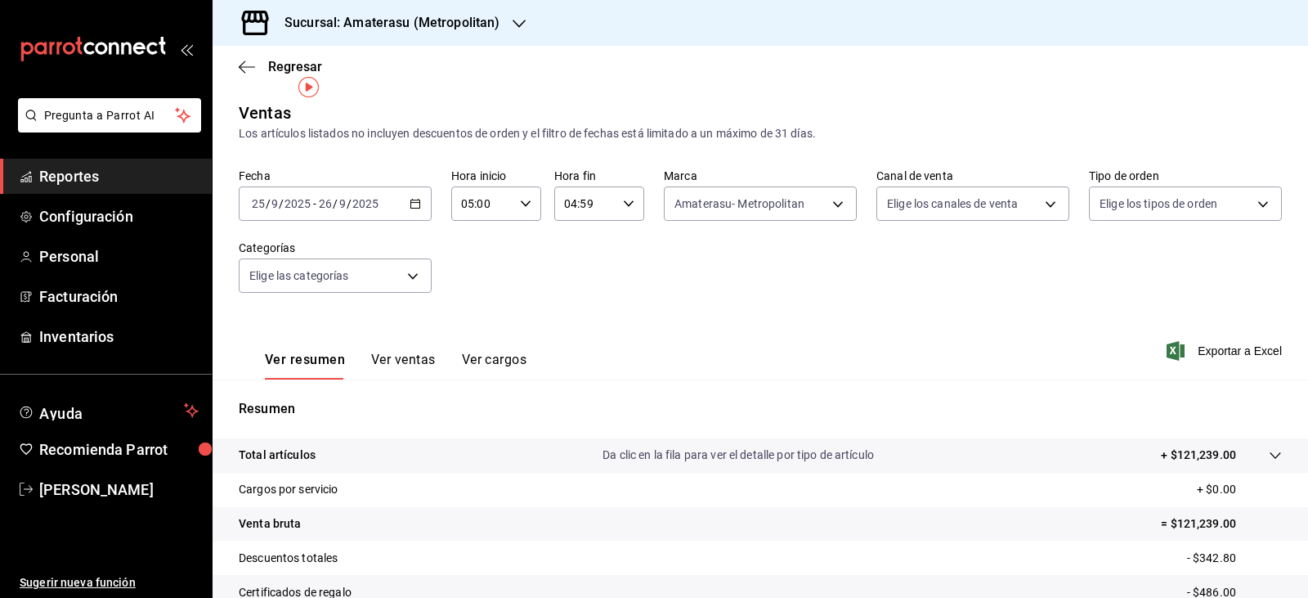
scroll to position [186, 0]
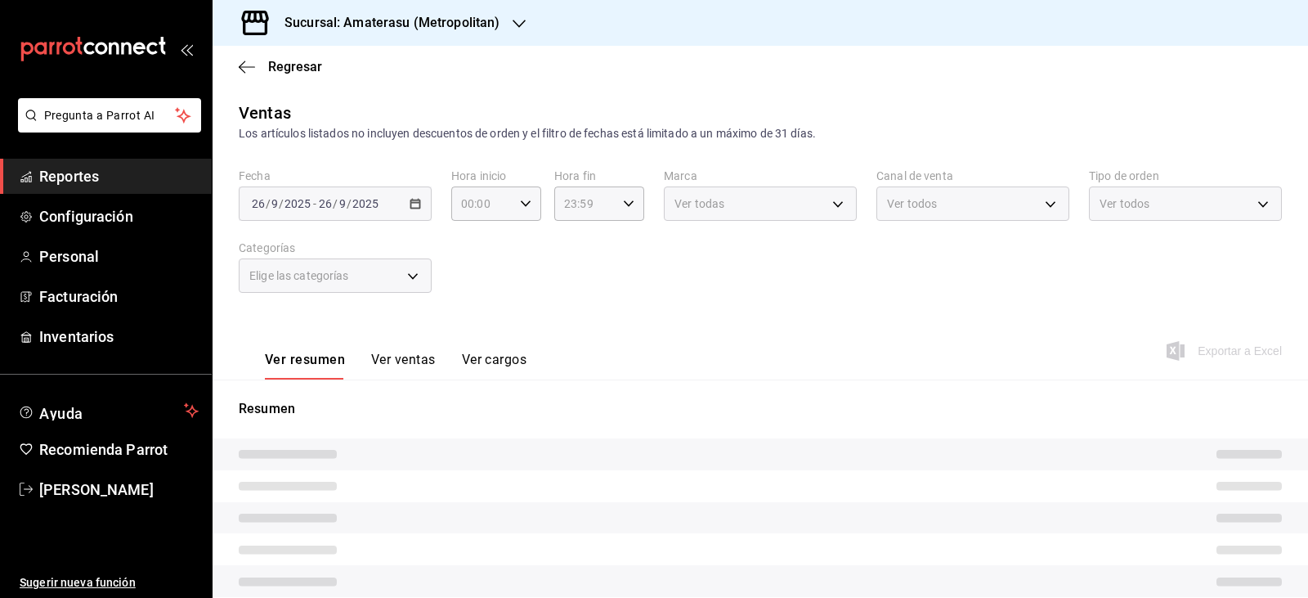
type input "05:00"
type input "04:59"
type input "f3afaab8-8c3d-4e49-a299-af9bdf6027b2"
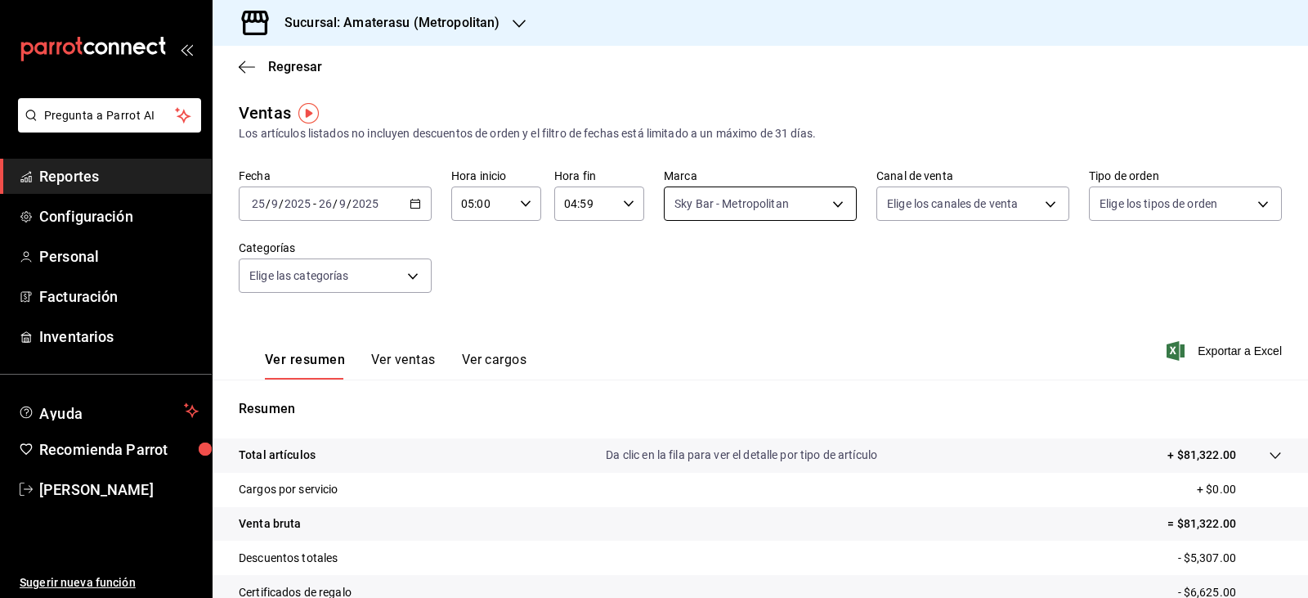
click at [807, 214] on body "Pregunta a Parrot AI Reportes Configuración Personal Facturación Inventarios Ay…" at bounding box center [654, 299] width 1308 height 598
click at [1001, 338] on div at bounding box center [654, 299] width 1308 height 598
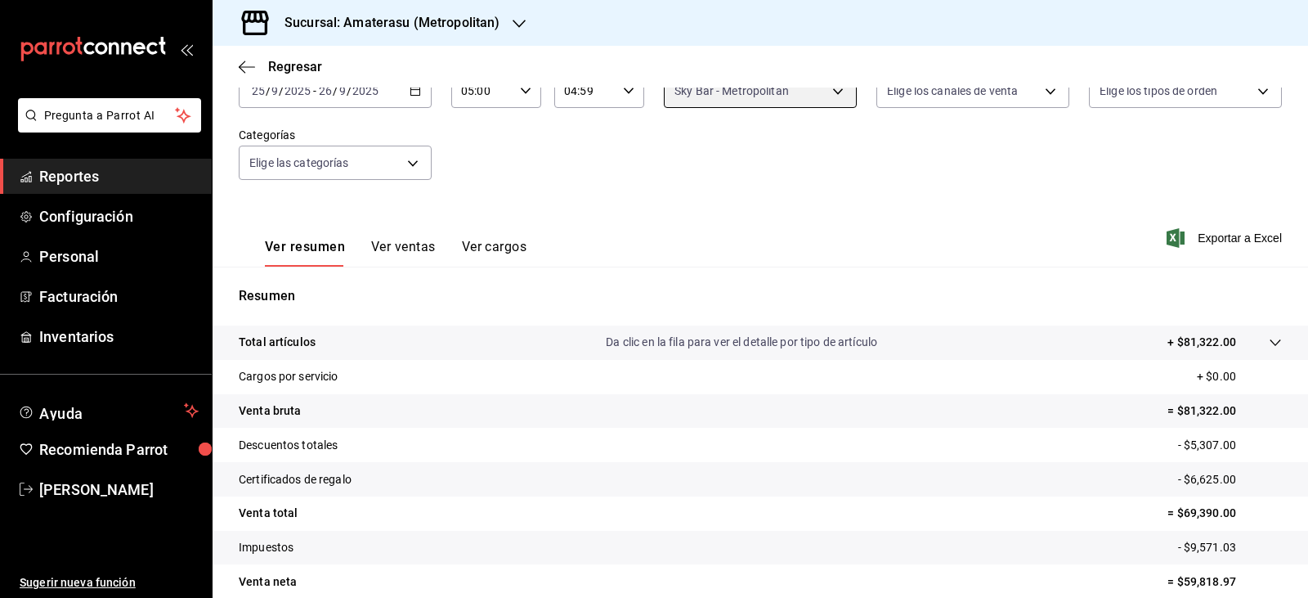
scroll to position [186, 0]
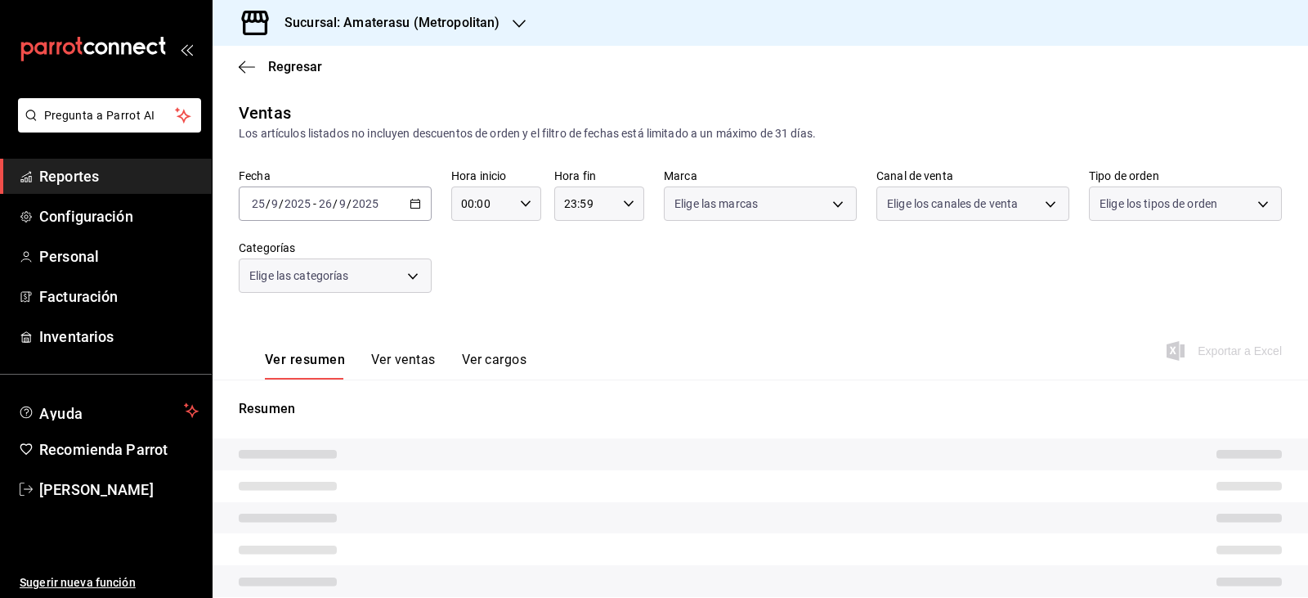
type input "05:00"
type input "04:59"
type input "f3afaab8-8c3d-4e49-a299-af9bdf6027b2"
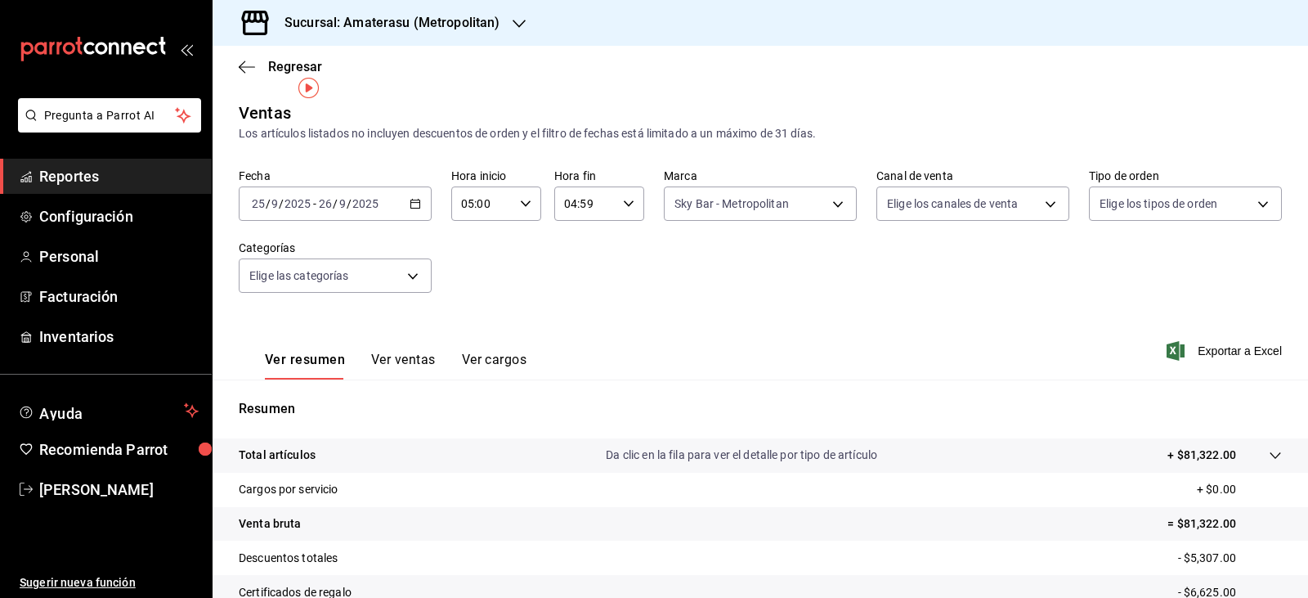
scroll to position [163, 0]
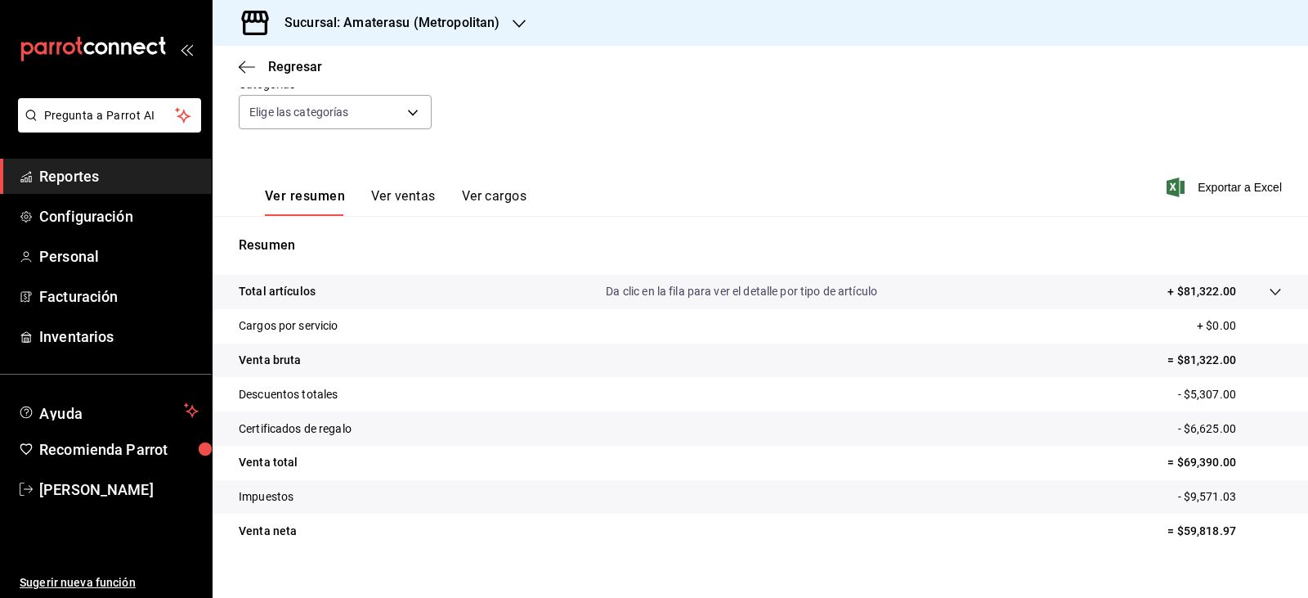
click at [571, 410] on tr "Descuentos totales - $5,307.00" at bounding box center [760, 394] width 1095 height 34
click at [476, 351] on tr "Venta bruta = $81,322.00" at bounding box center [760, 360] width 1095 height 34
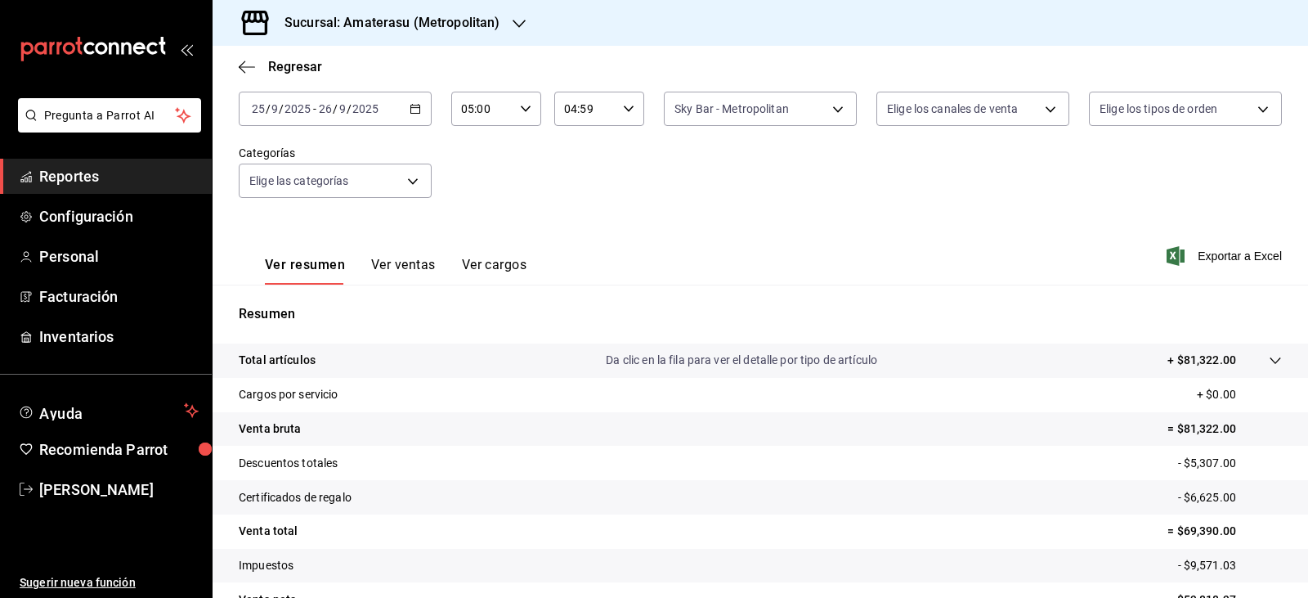
scroll to position [0, 0]
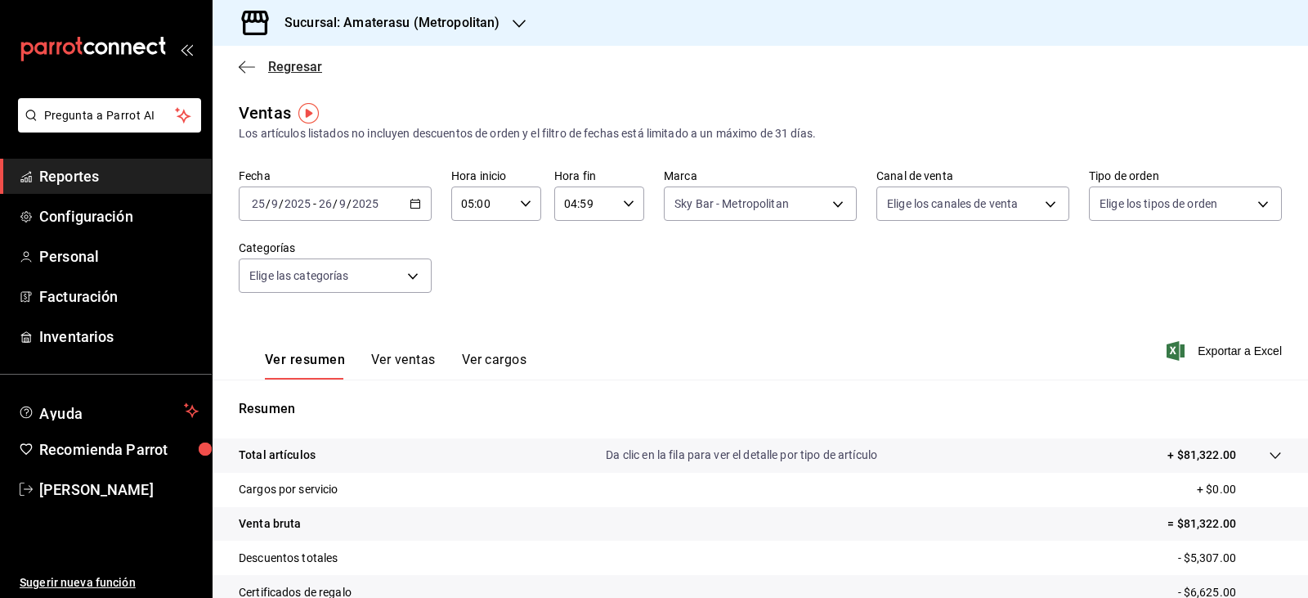
click at [247, 63] on icon "button" at bounding box center [247, 67] width 16 height 15
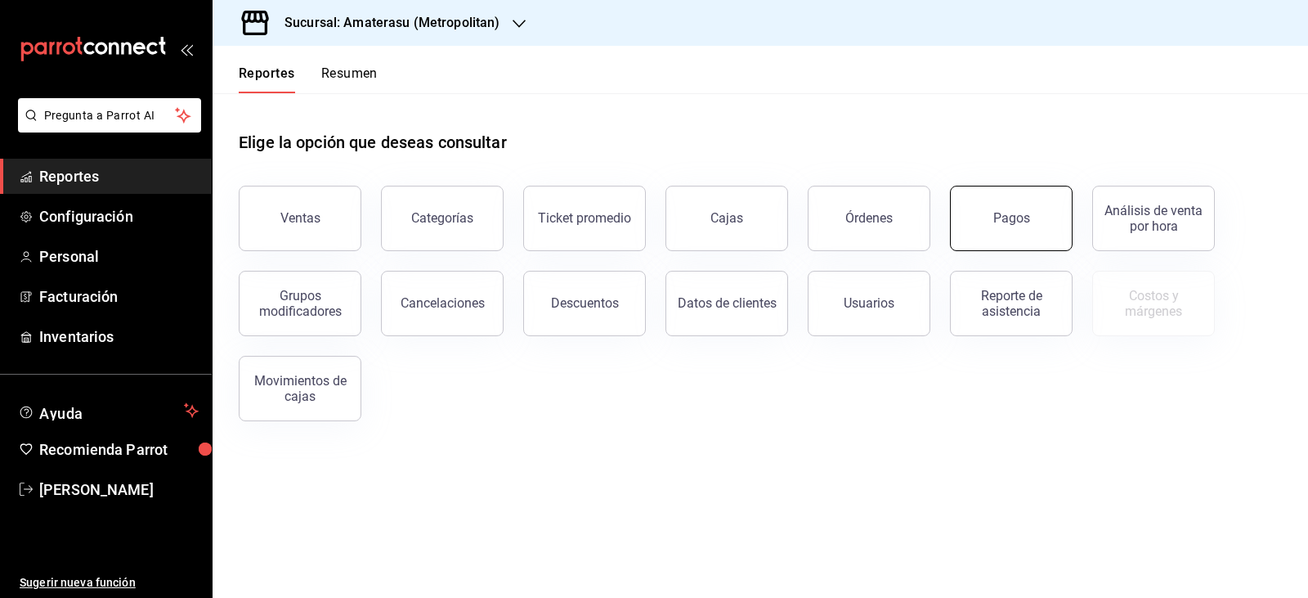
click at [1051, 232] on button "Pagos" at bounding box center [1011, 218] width 123 height 65
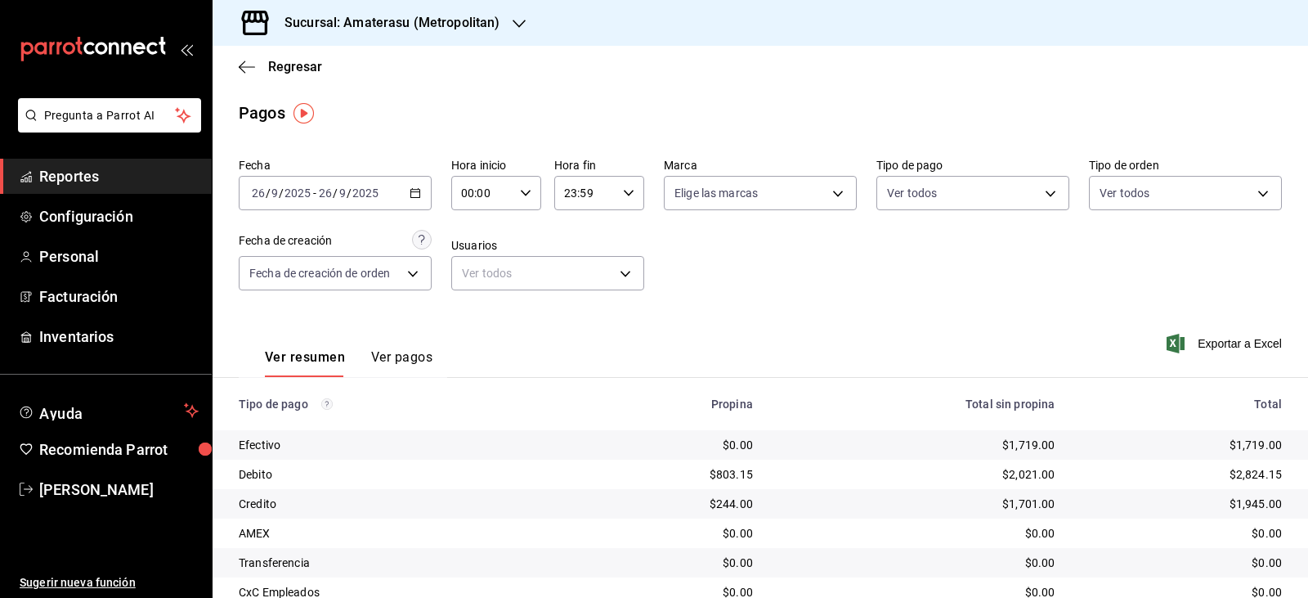
click at [629, 360] on div "Ver resumen Ver pagos Exportar a Excel" at bounding box center [760, 353] width 1095 height 87
click at [837, 185] on body "Pregunta a Parrot AI Reportes Configuración Personal Facturación Inventarios Ay…" at bounding box center [654, 299] width 1308 height 598
click at [741, 253] on span "Ver todas" at bounding box center [729, 256] width 50 height 17
type input "e4cd7fcb-d45b-43ae-a99f-ad4ccfcd9032,f3afaab8-8c3d-4e49-a299-af9bdf6027b2"
checkbox input "true"
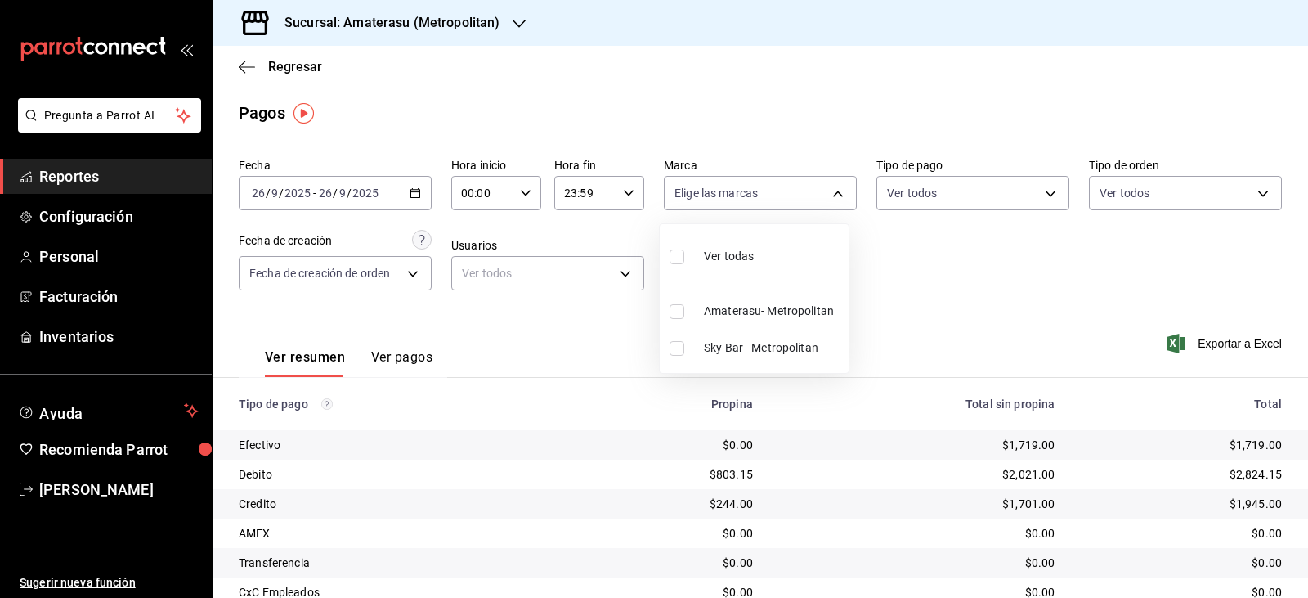
checkbox input "true"
click at [771, 452] on div at bounding box center [654, 299] width 1308 height 598
click at [973, 453] on div "$1,719.00" at bounding box center [917, 444] width 276 height 16
click at [410, 196] on icon "button" at bounding box center [415, 192] width 11 height 11
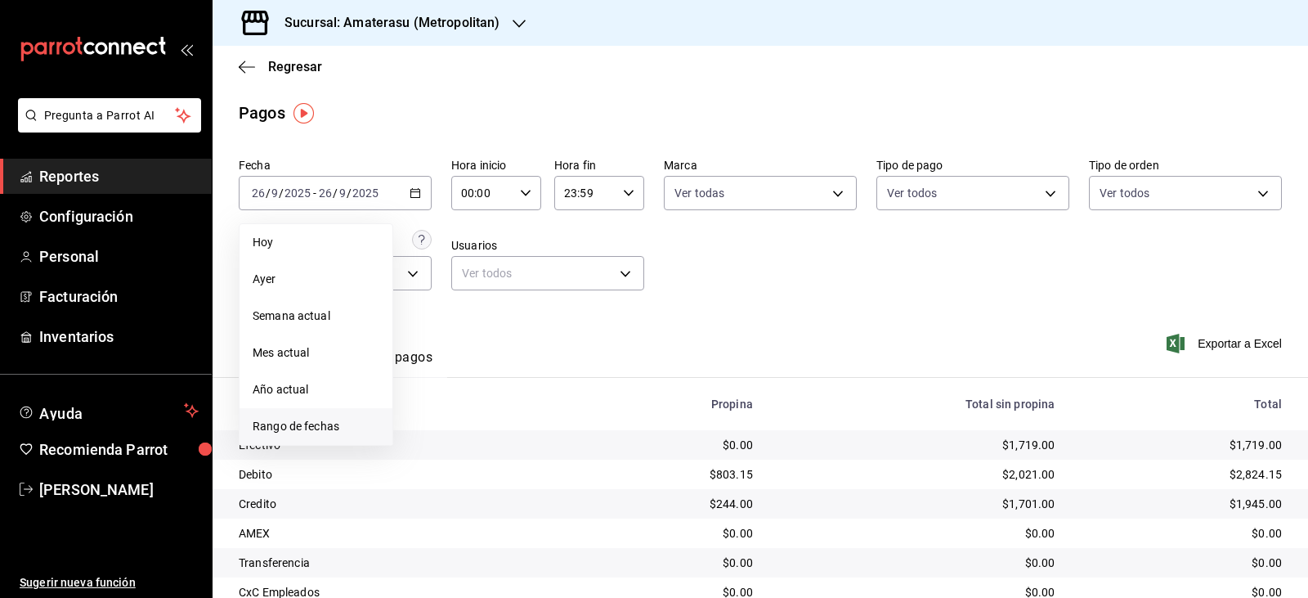
click at [313, 415] on li "Rango de fechas" at bounding box center [315, 426] width 153 height 37
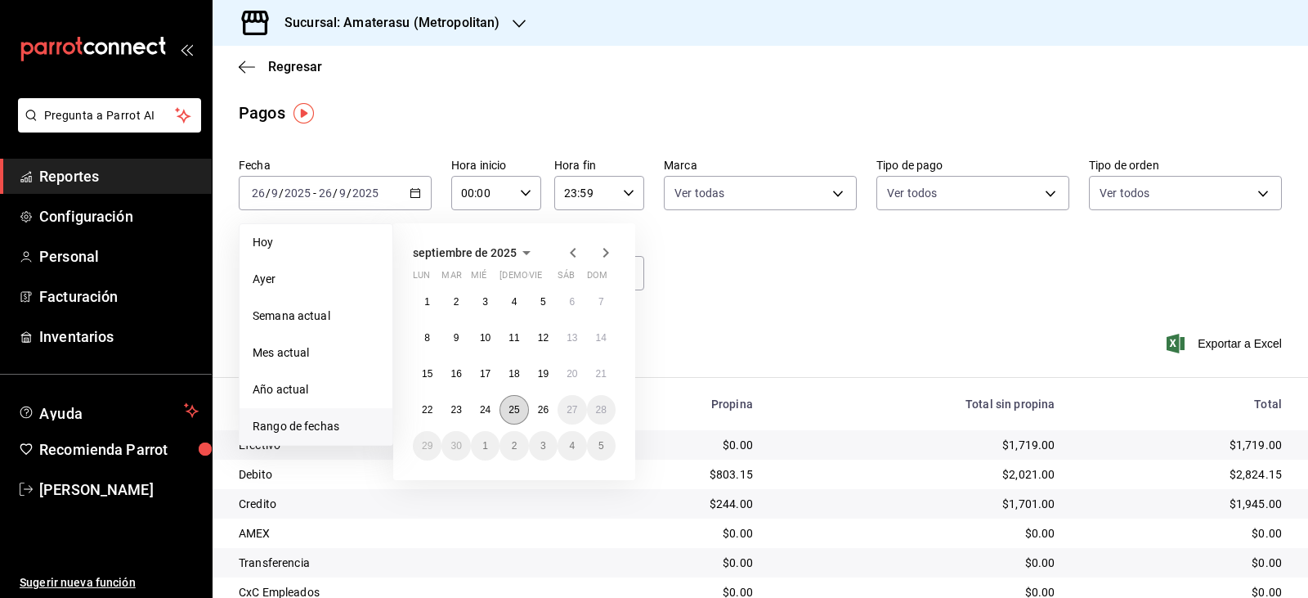
click at [518, 414] on abbr "25" at bounding box center [513, 409] width 11 height 11
click at [535, 413] on button "26" at bounding box center [543, 409] width 29 height 29
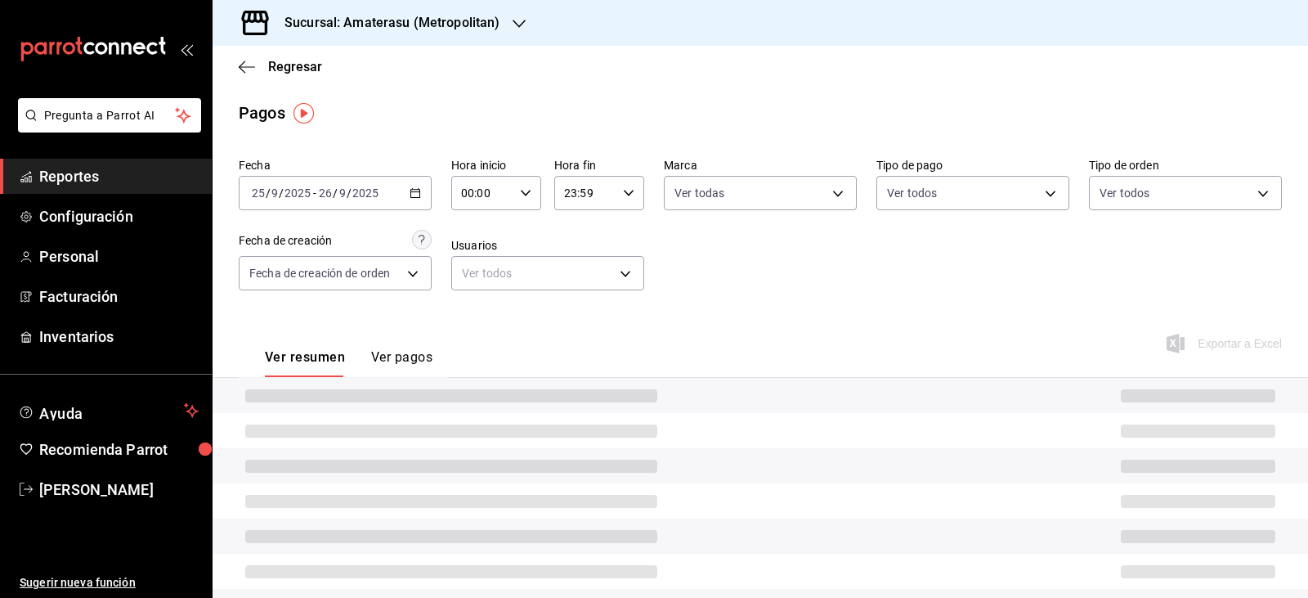
click at [527, 205] on div "00:00 Hora inicio" at bounding box center [496, 193] width 90 height 34
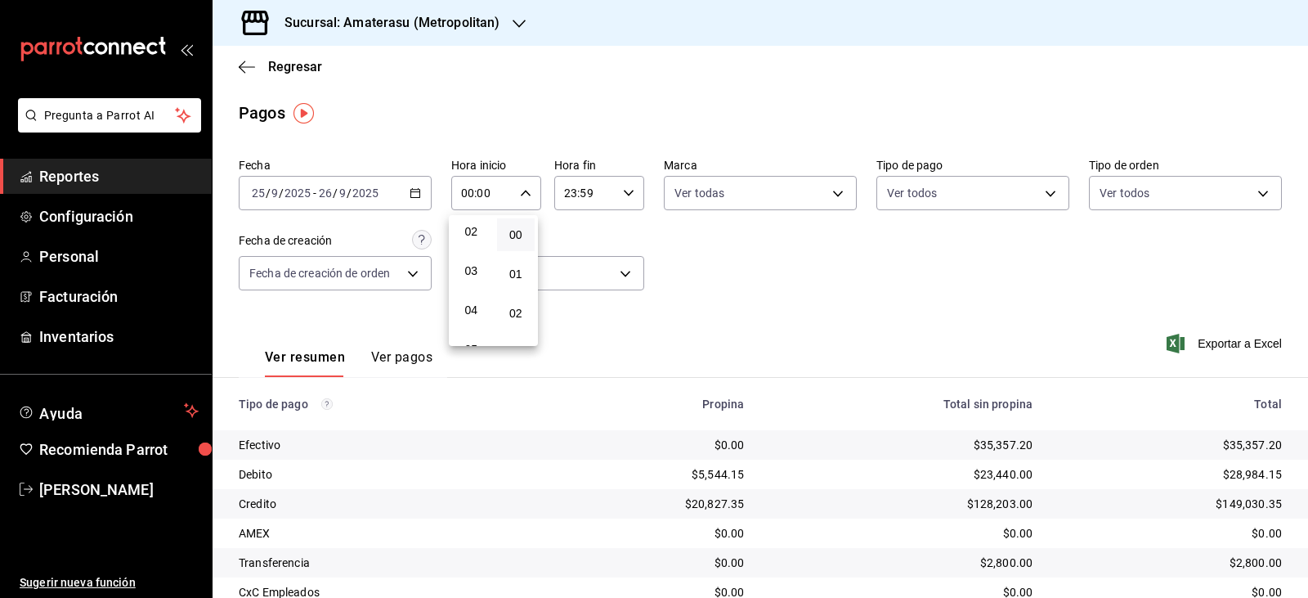
scroll to position [163, 0]
click at [472, 269] on span "05" at bounding box center [471, 267] width 19 height 13
type input "05:00"
click at [625, 184] on div at bounding box center [654, 299] width 1308 height 598
click at [625, 184] on div "23:59 Hora fin" at bounding box center [599, 193] width 90 height 34
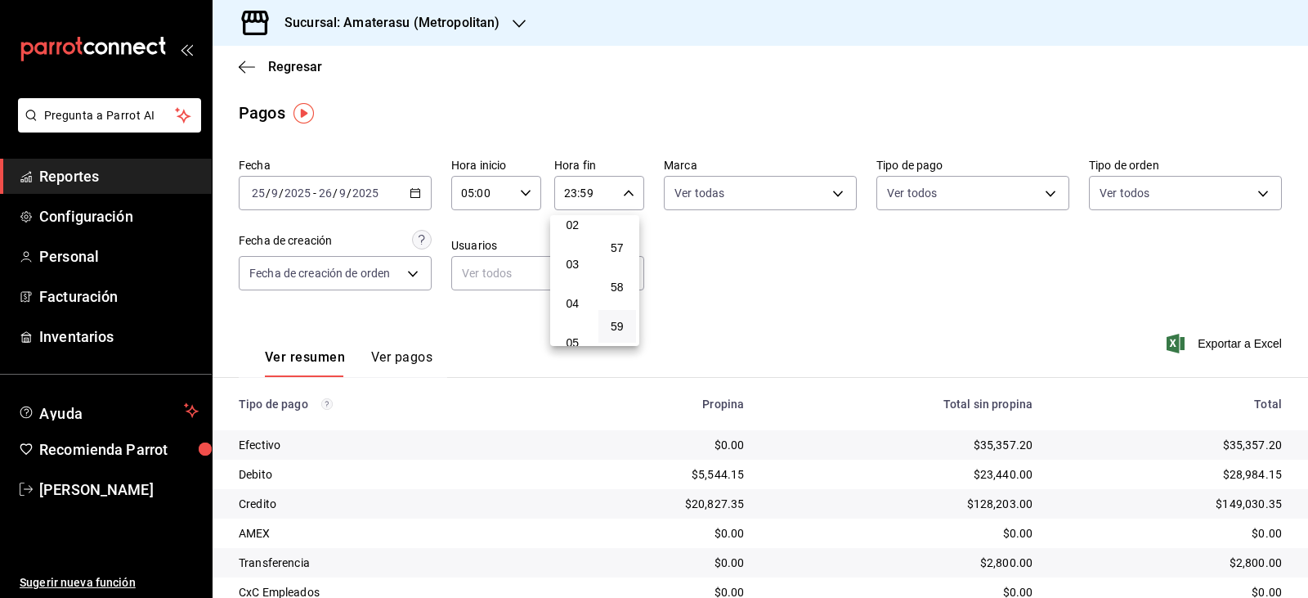
scroll to position [75, 0]
click at [566, 308] on button "04" at bounding box center [572, 316] width 38 height 33
type input "04:59"
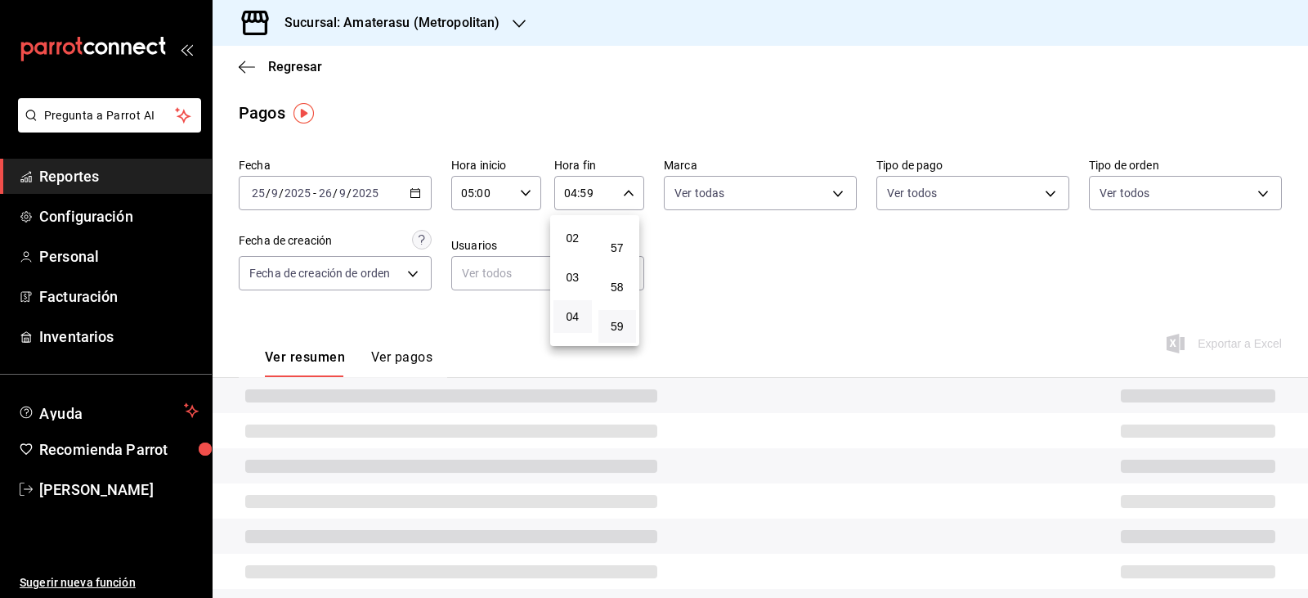
click at [674, 289] on div at bounding box center [654, 299] width 1308 height 598
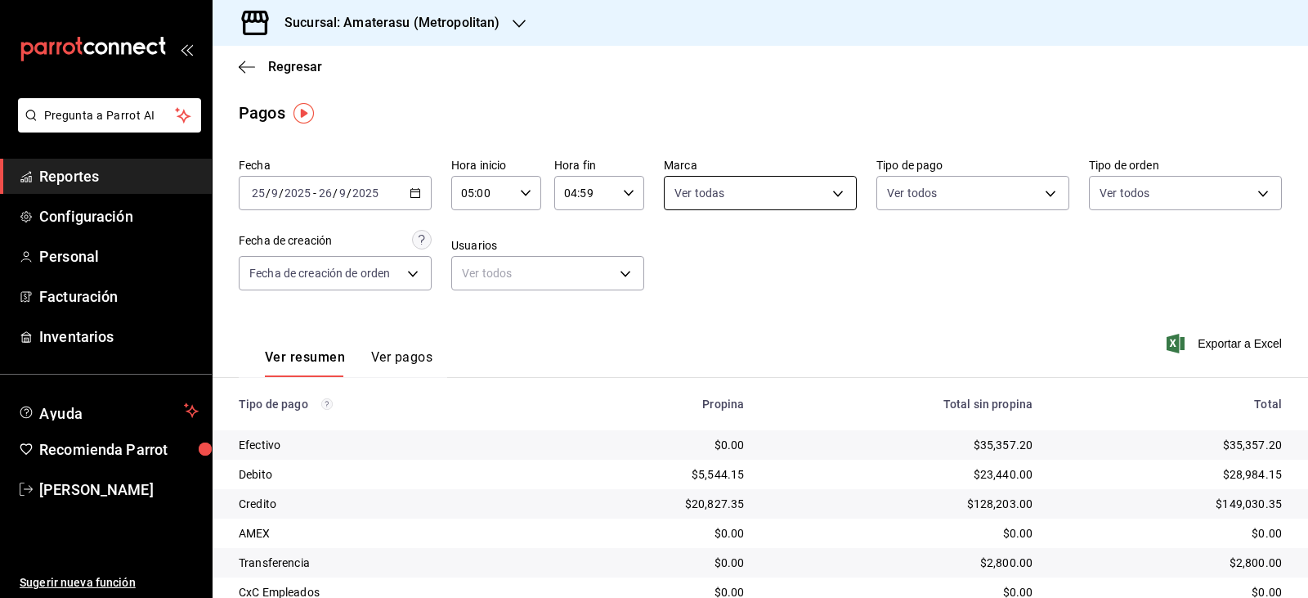
click at [841, 188] on body "Pregunta a Parrot AI Reportes Configuración Personal Facturación Inventarios Ay…" at bounding box center [654, 299] width 1308 height 598
click at [920, 263] on div at bounding box center [654, 299] width 1308 height 598
click at [852, 365] on div "Ver resumen Ver pagos Exportar a Excel" at bounding box center [760, 353] width 1095 height 87
